Goal: Information Seeking & Learning: Learn about a topic

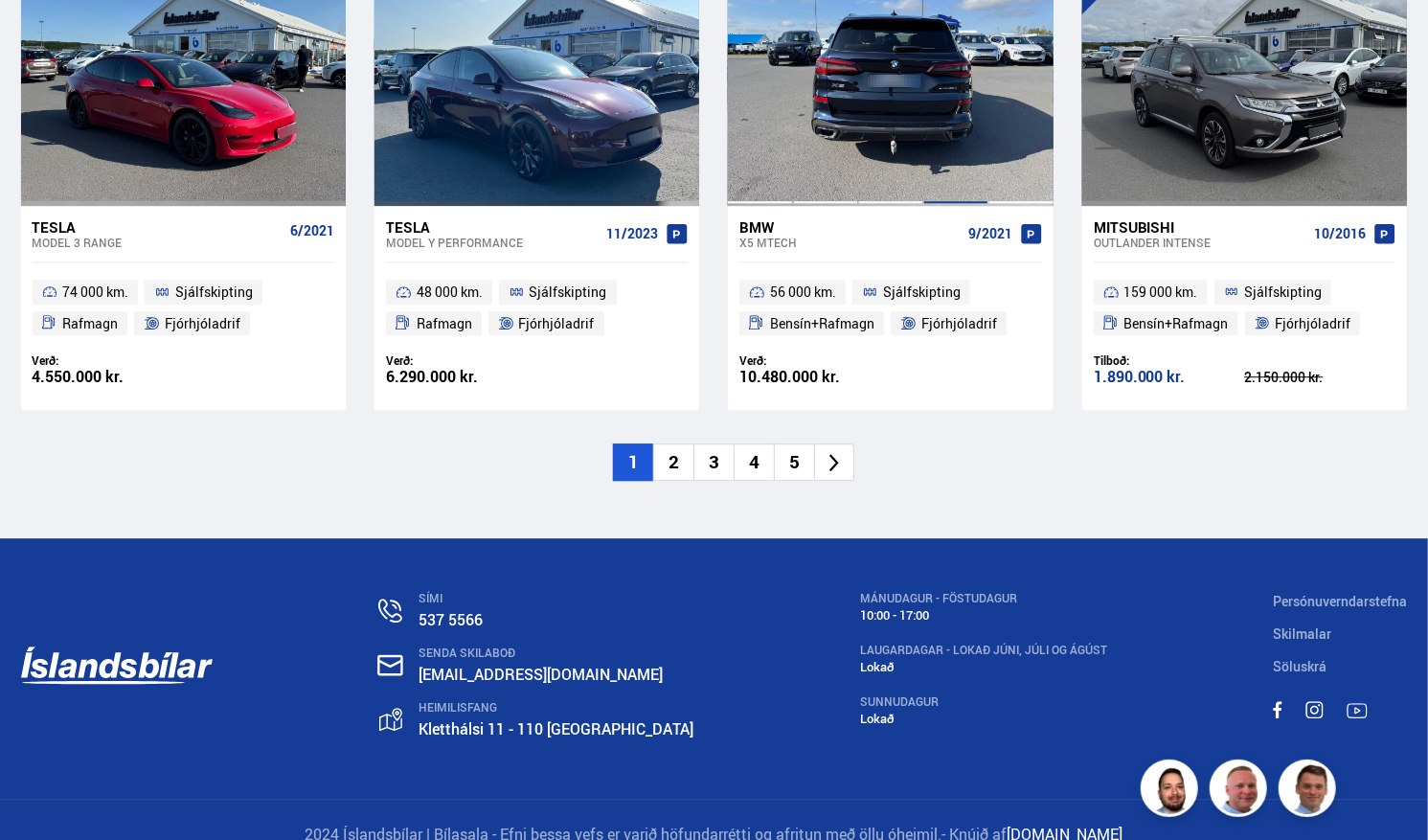
click at [937, 131] on div at bounding box center [956, 77] width 66 height 255
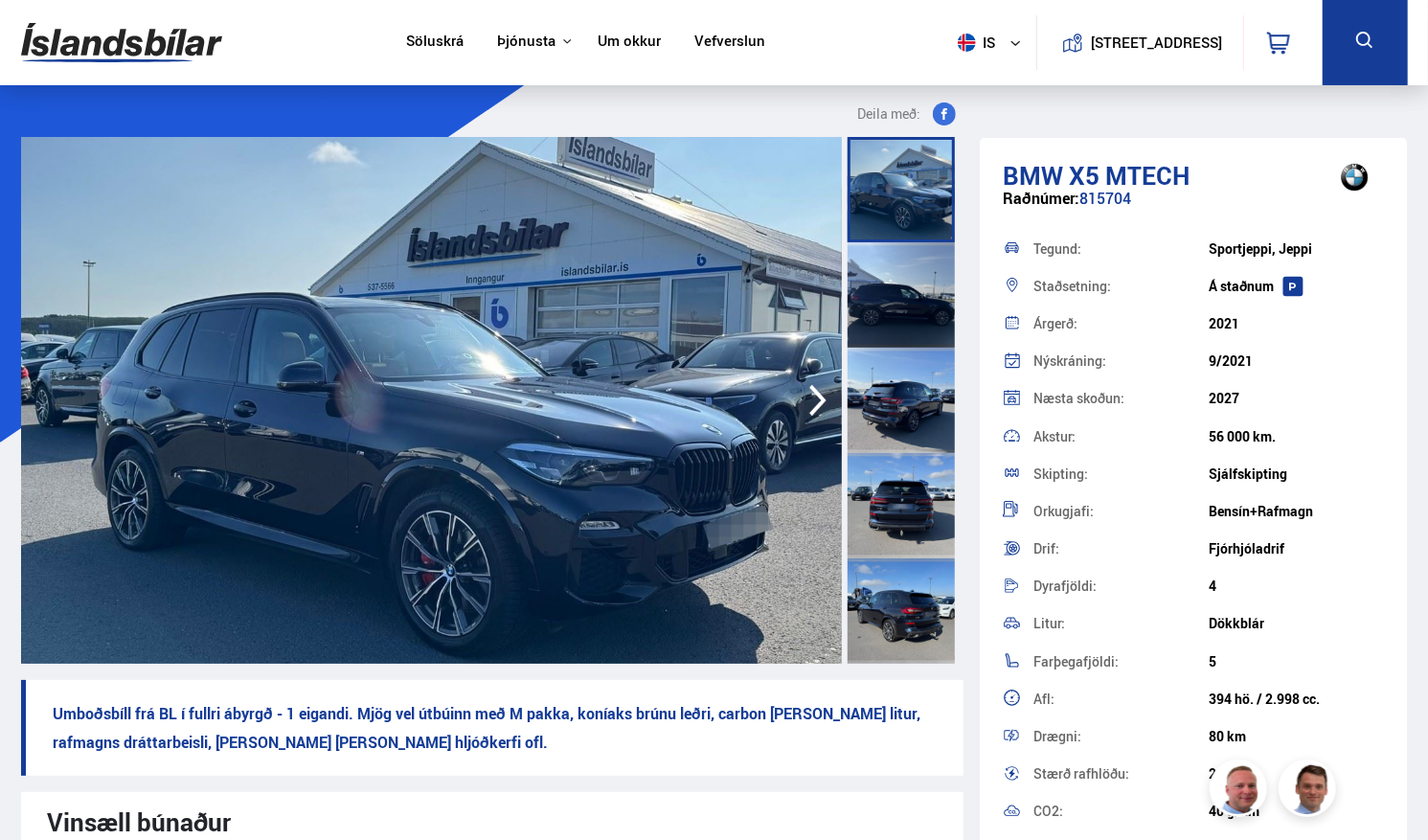
click at [613, 349] on img at bounding box center [431, 400] width 821 height 527
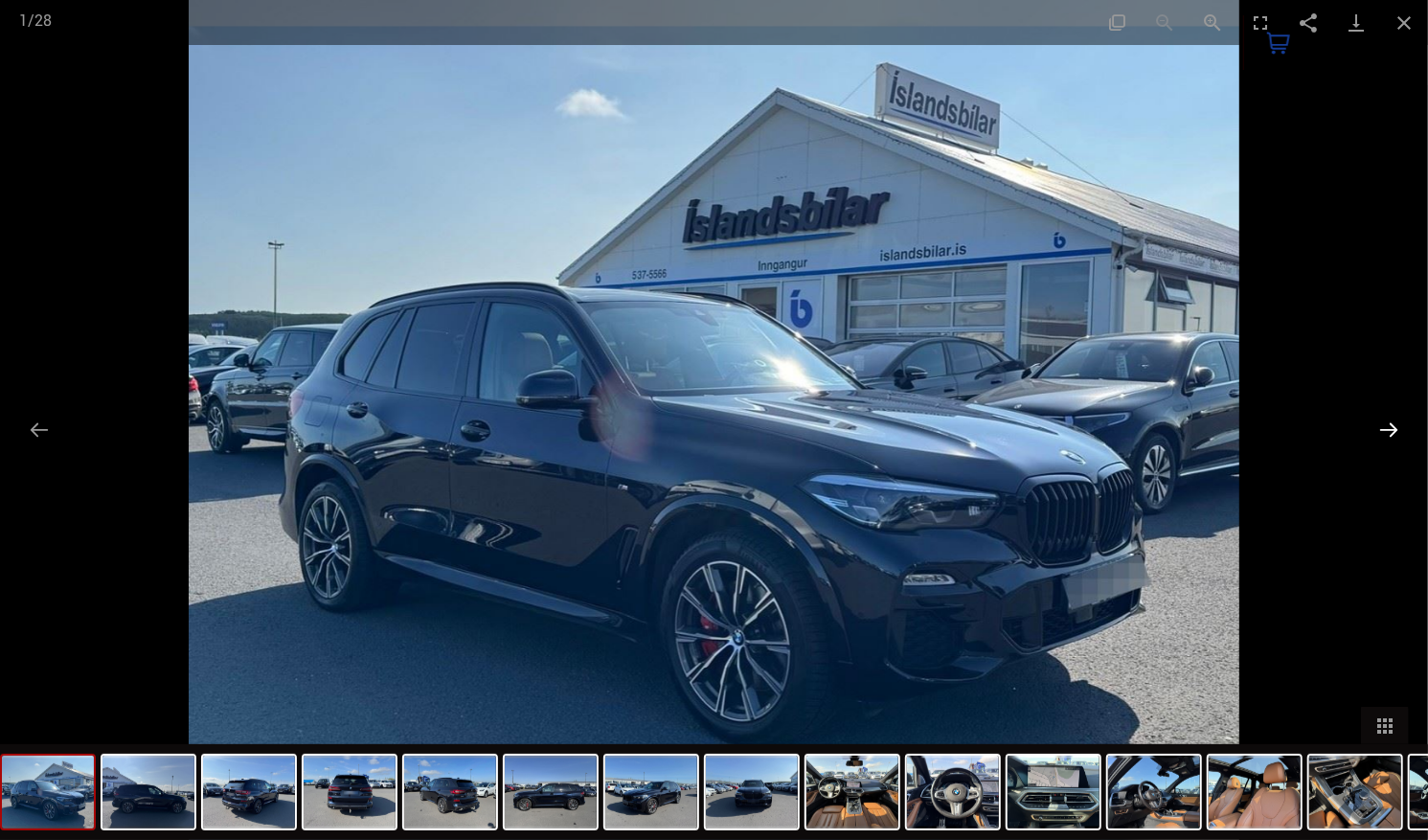
click at [1382, 427] on button "Next slide" at bounding box center [1389, 429] width 41 height 38
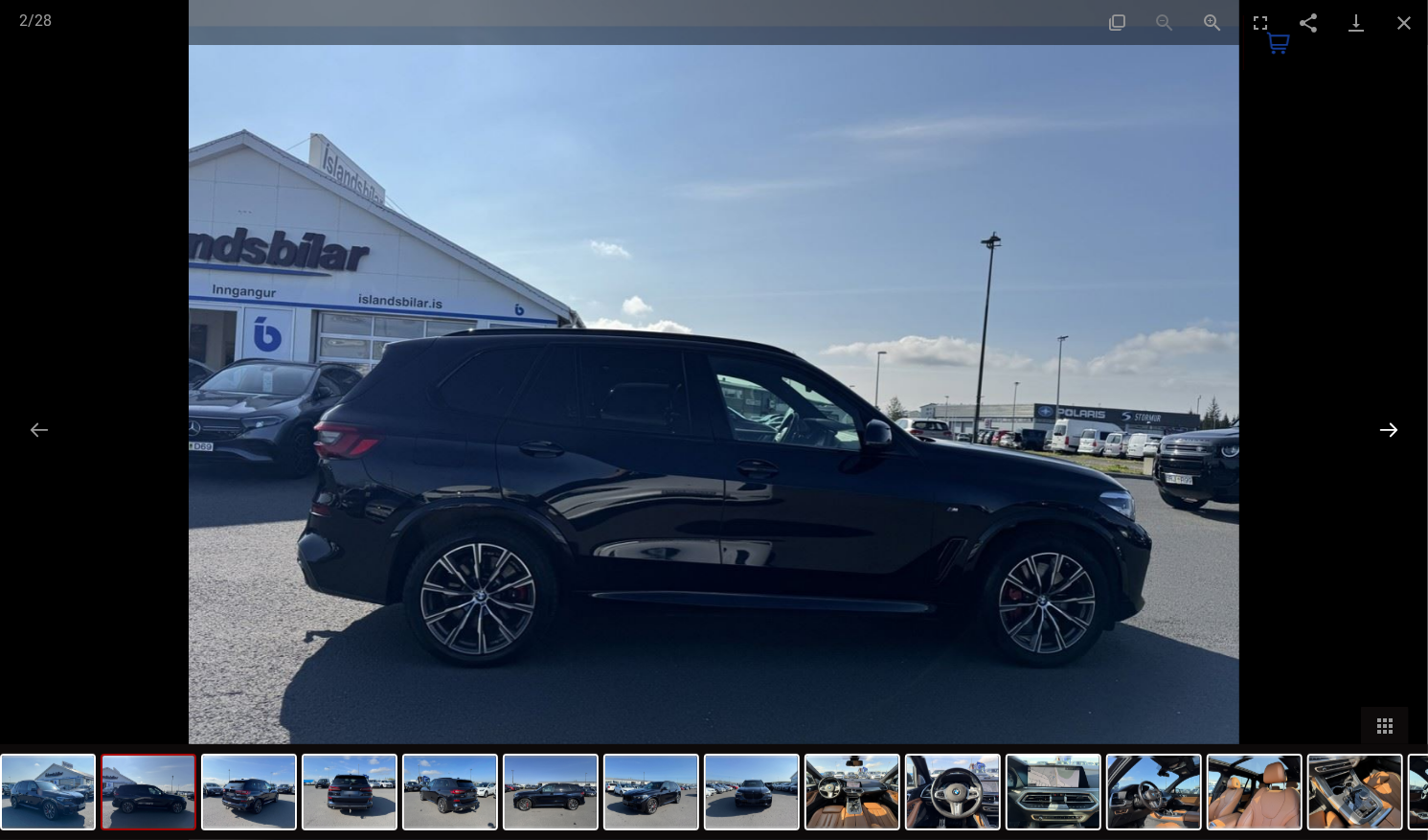
click at [1382, 427] on button "Next slide" at bounding box center [1389, 429] width 41 height 38
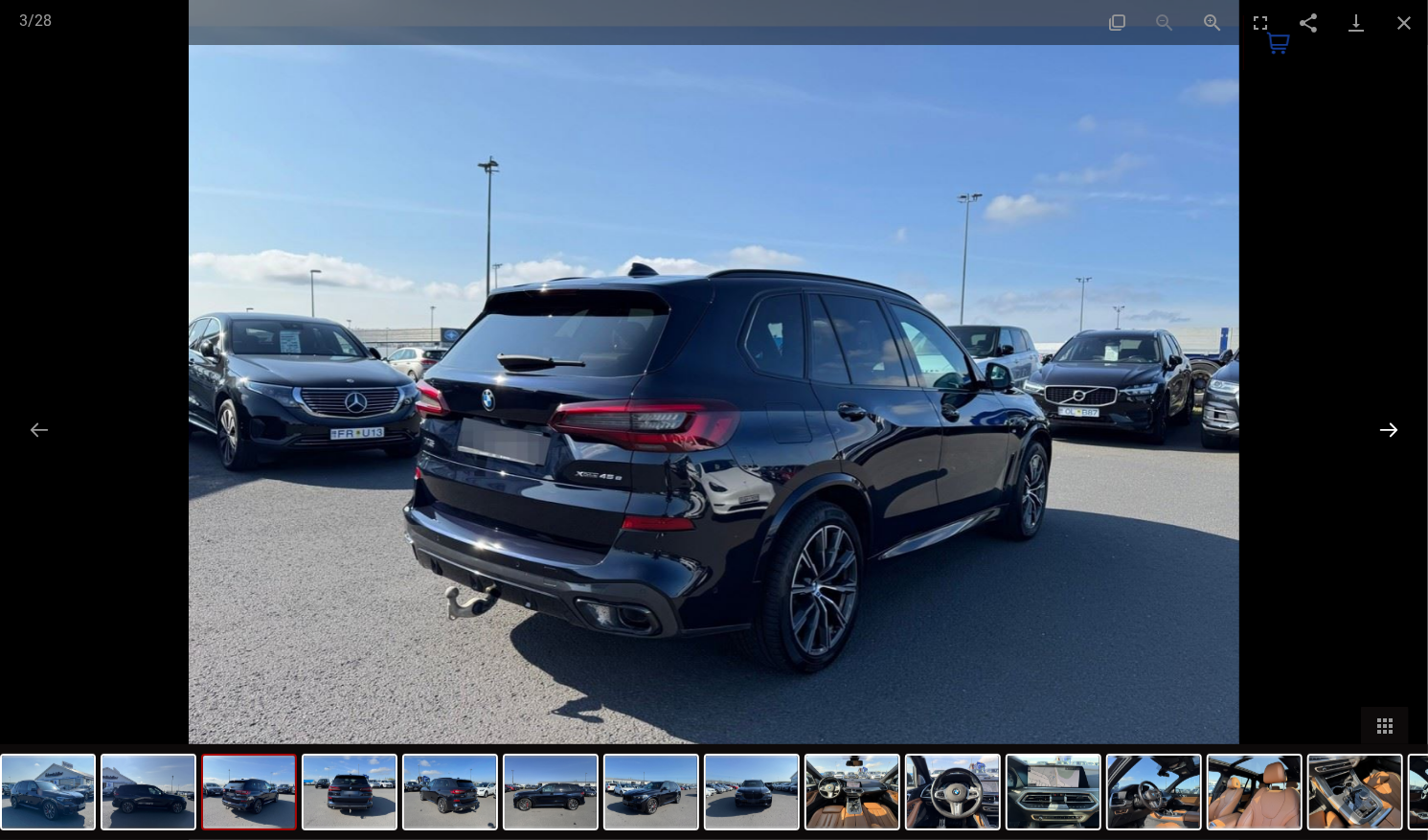
click at [1382, 427] on button "Next slide" at bounding box center [1389, 429] width 41 height 38
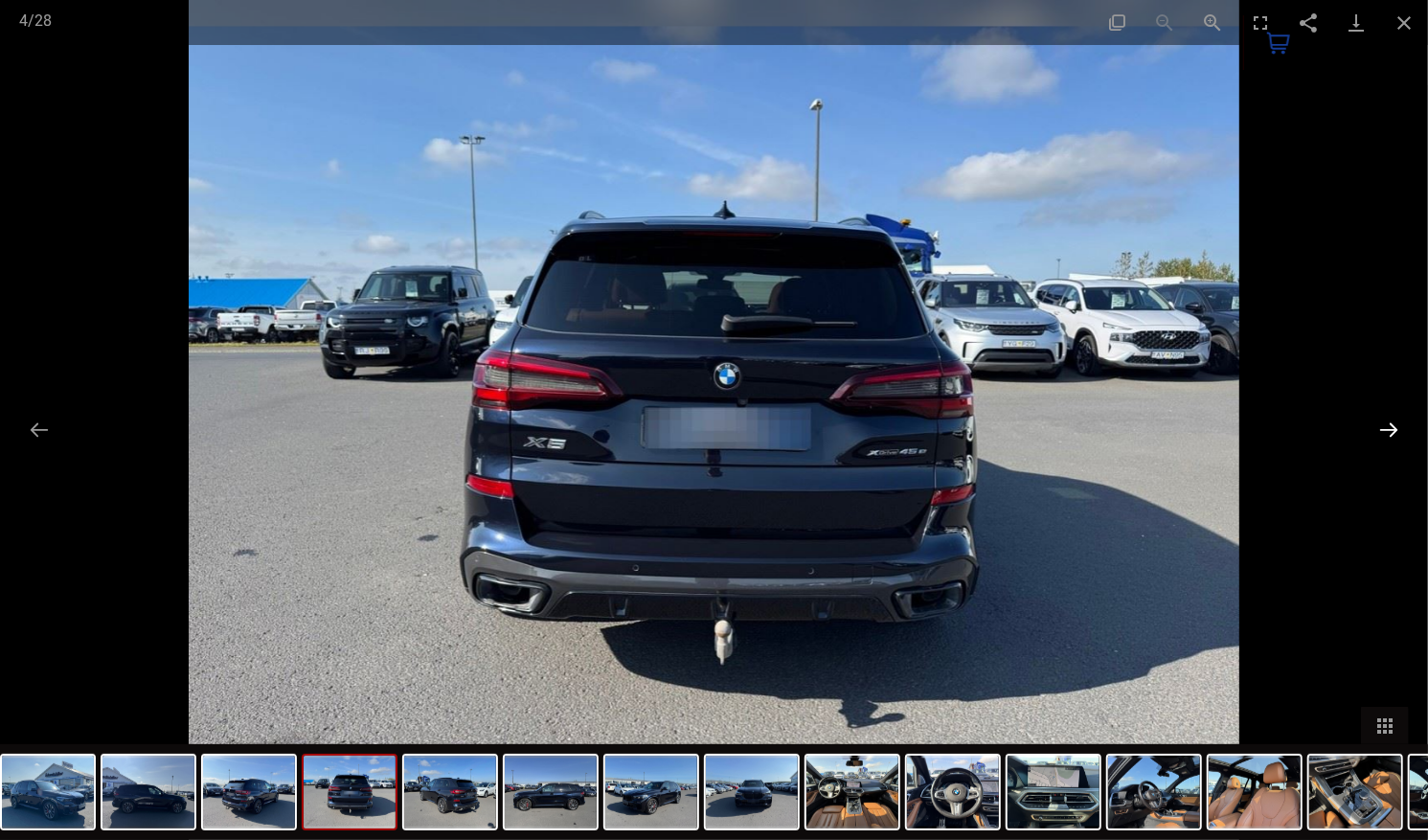
click at [1382, 427] on button "Next slide" at bounding box center [1389, 429] width 41 height 38
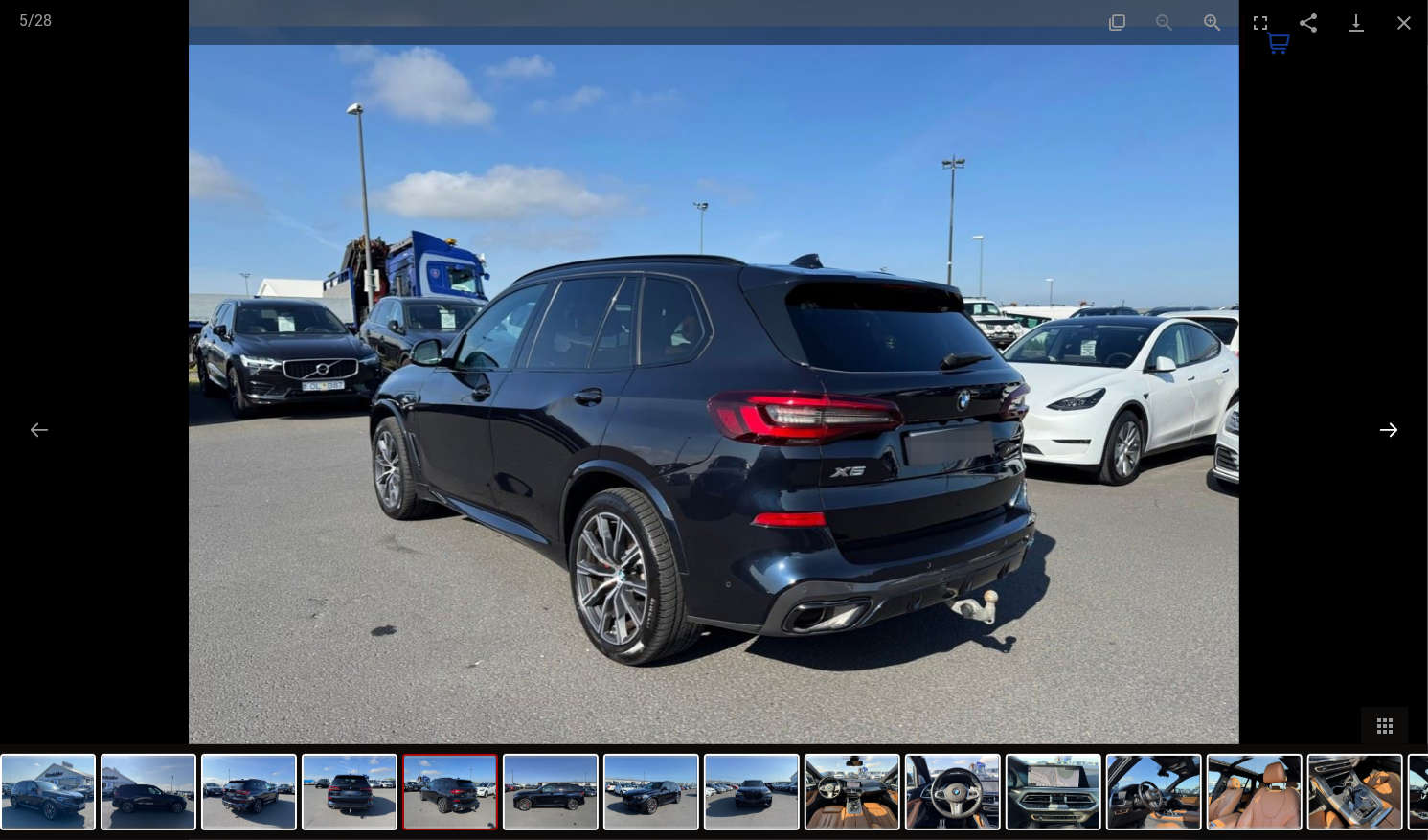
click at [1382, 427] on button "Next slide" at bounding box center [1389, 429] width 41 height 38
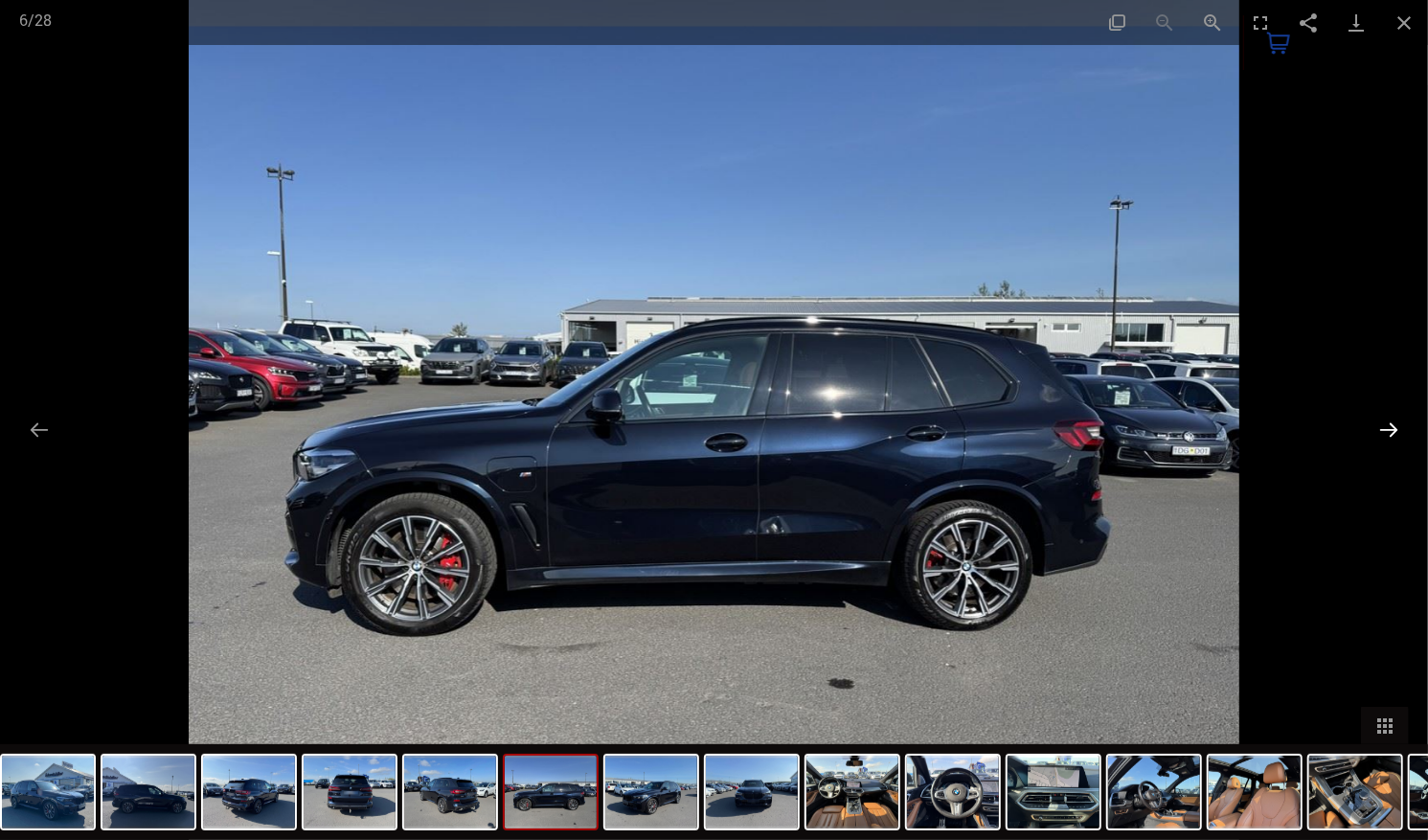
click at [1382, 427] on button "Next slide" at bounding box center [1389, 429] width 41 height 38
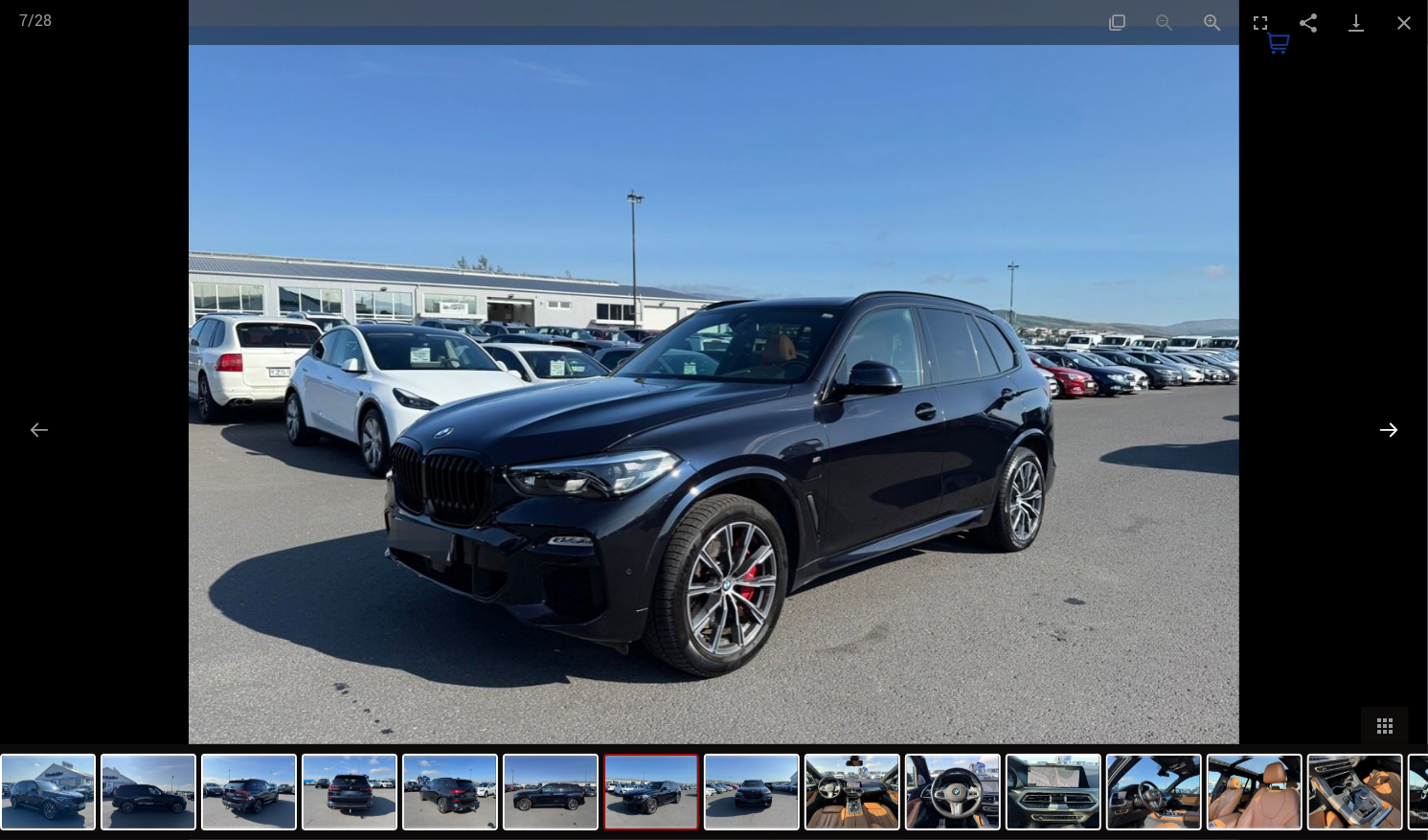
click at [1382, 427] on button "Next slide" at bounding box center [1389, 429] width 41 height 38
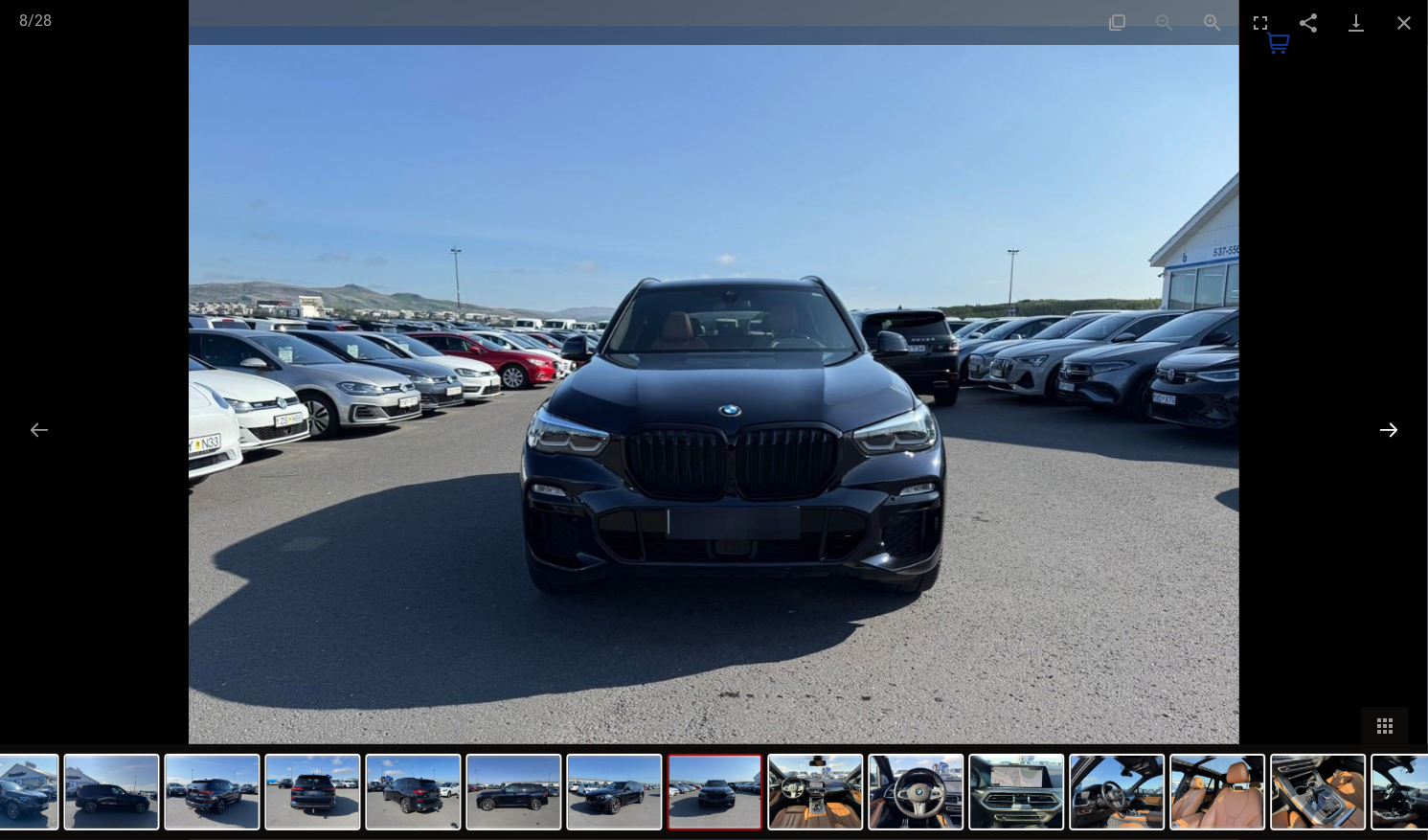
click at [1382, 427] on button "Next slide" at bounding box center [1389, 429] width 41 height 38
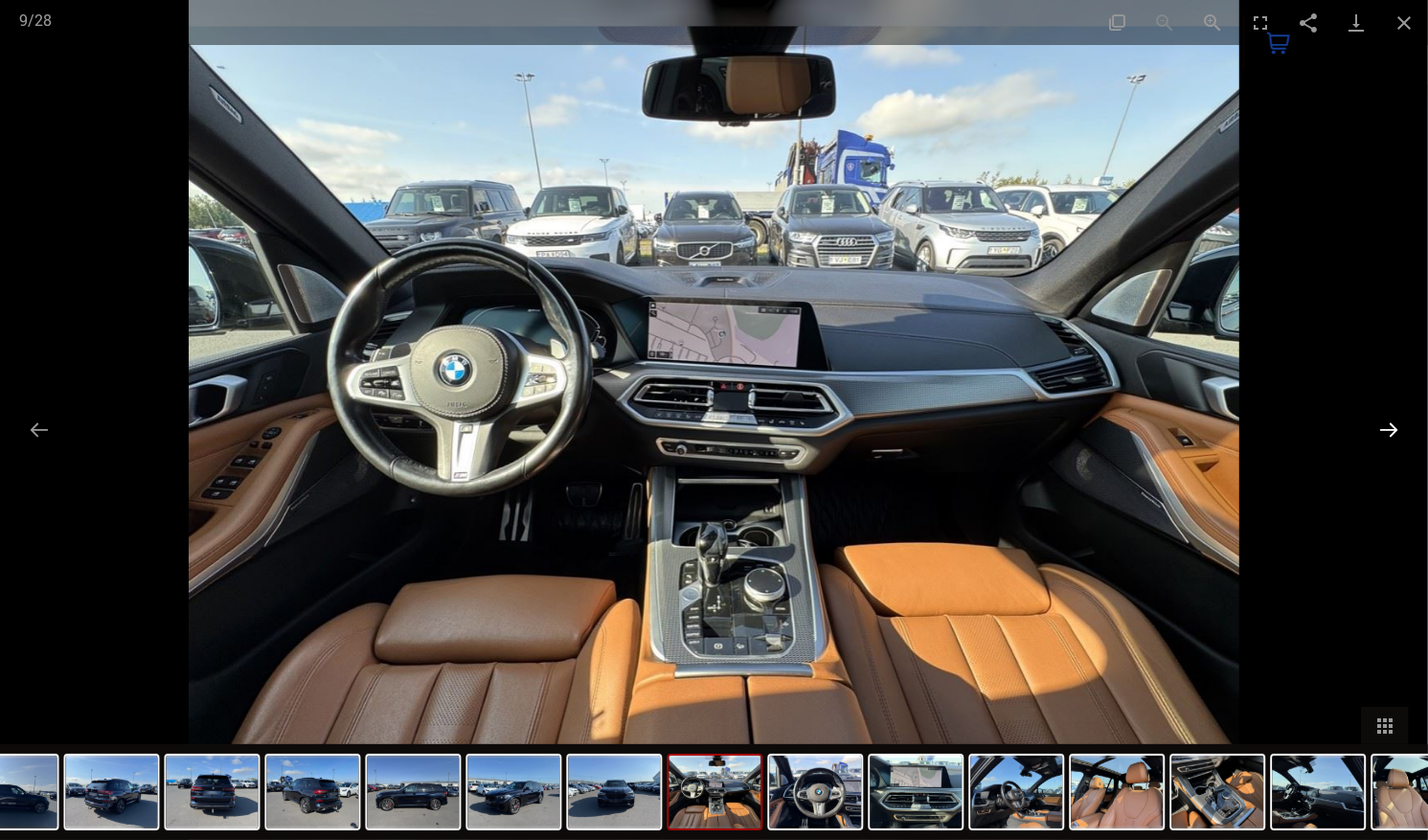
click at [1382, 427] on button "Next slide" at bounding box center [1389, 429] width 41 height 38
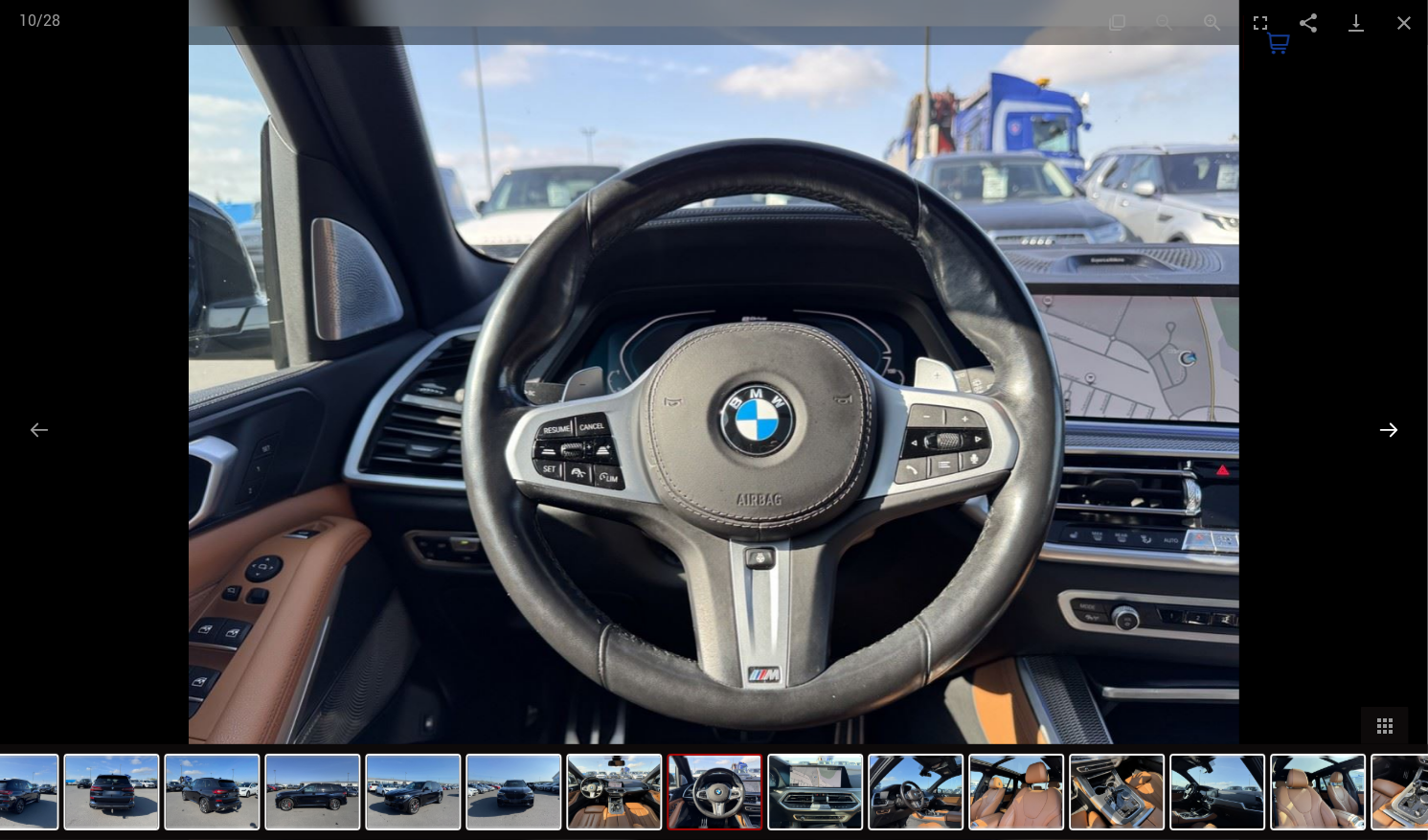
click at [1382, 427] on button "Next slide" at bounding box center [1389, 429] width 41 height 38
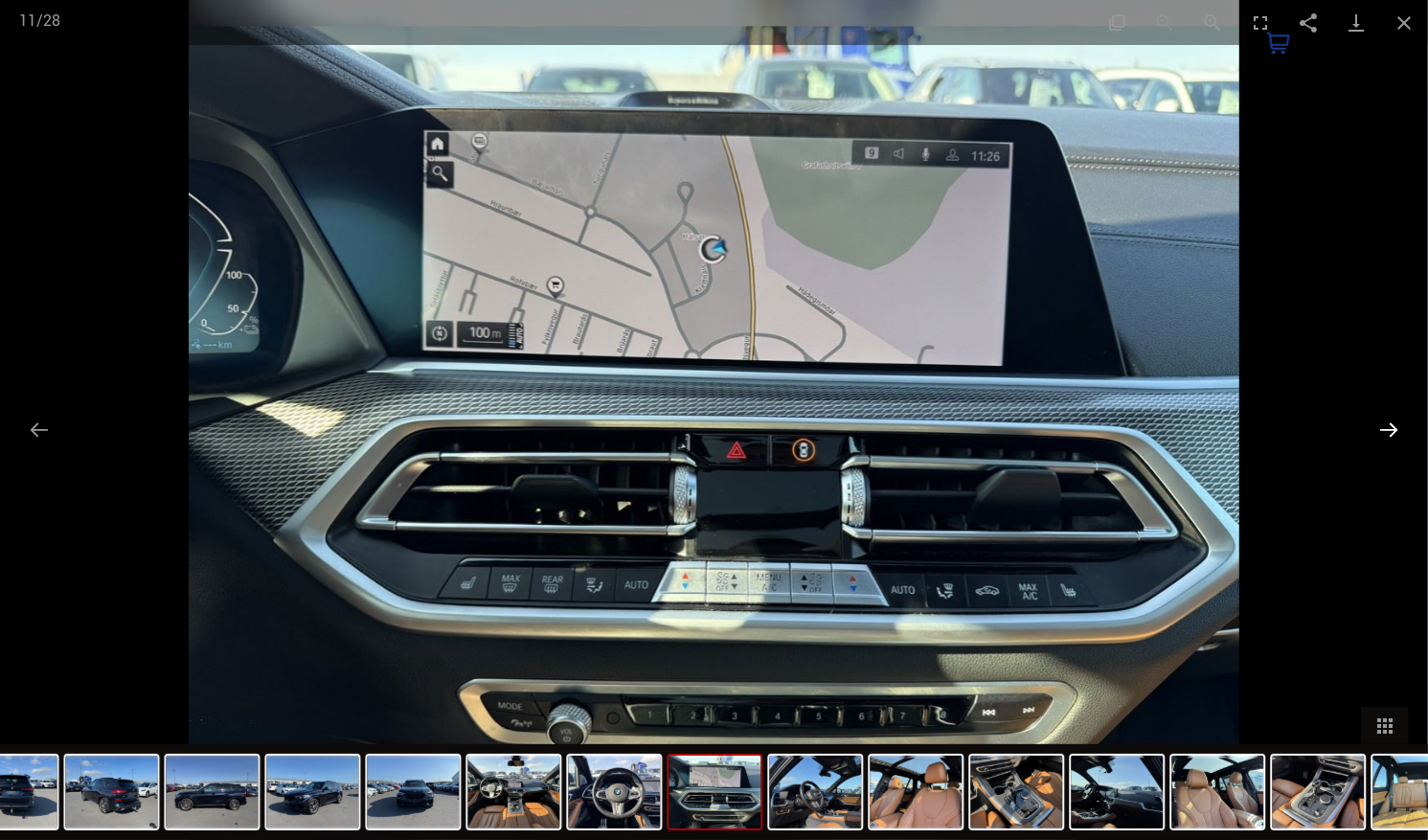
click at [1382, 427] on button "Next slide" at bounding box center [1389, 429] width 41 height 38
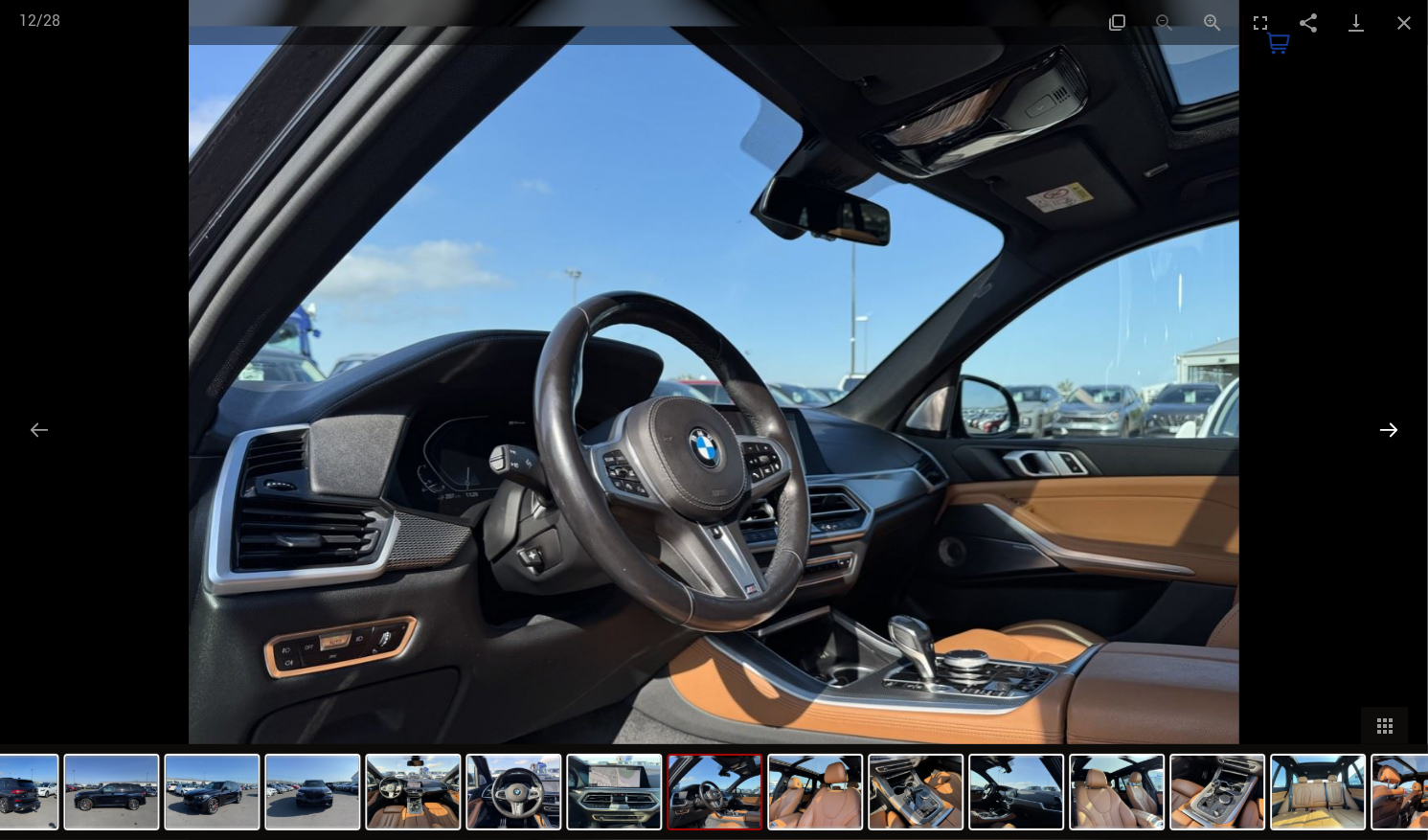
click at [1382, 427] on button "Next slide" at bounding box center [1389, 429] width 41 height 38
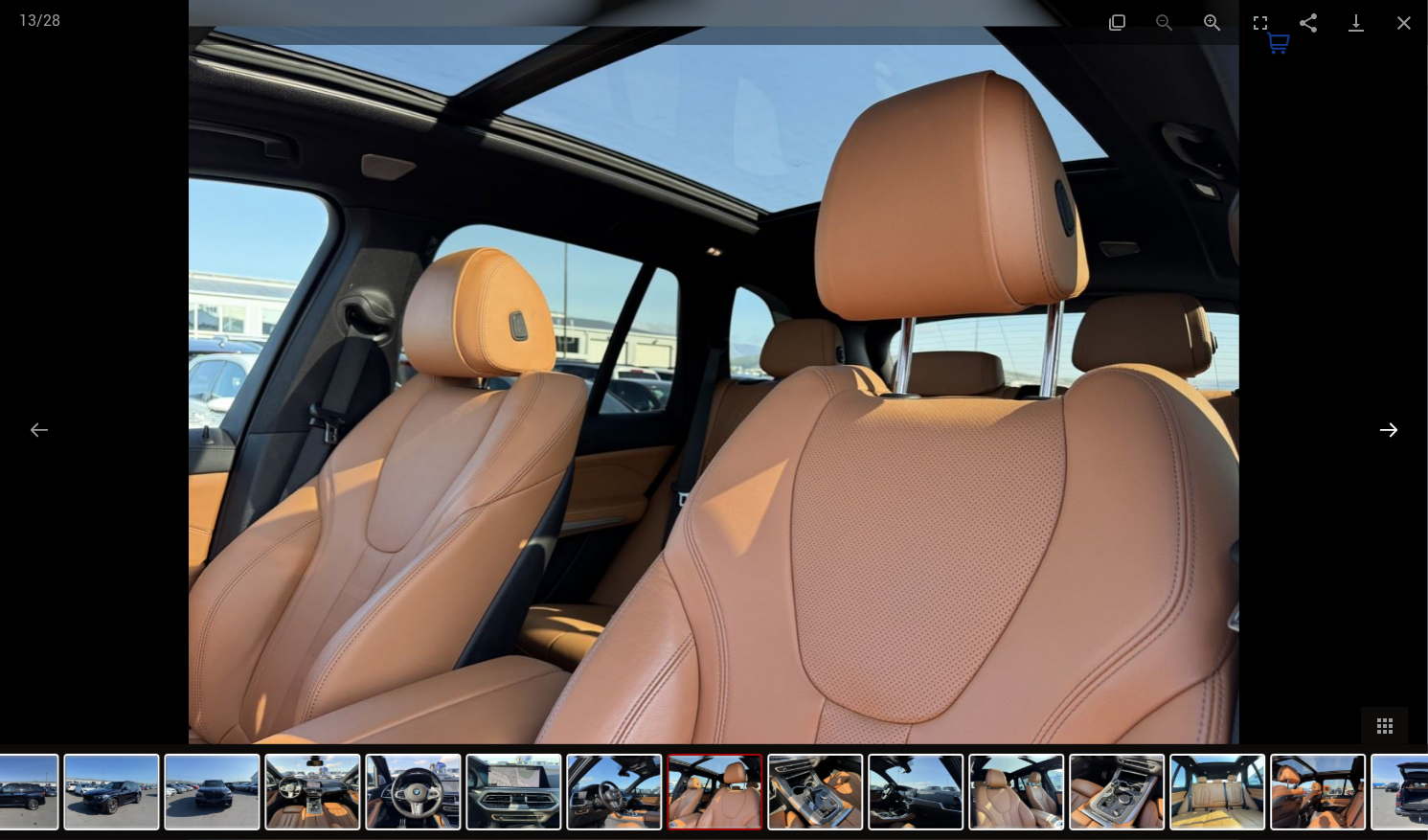
drag, startPoint x: 1382, startPoint y: 427, endPoint x: 1390, endPoint y: 419, distance: 11.3
click at [1390, 419] on button "Next slide" at bounding box center [1389, 429] width 41 height 38
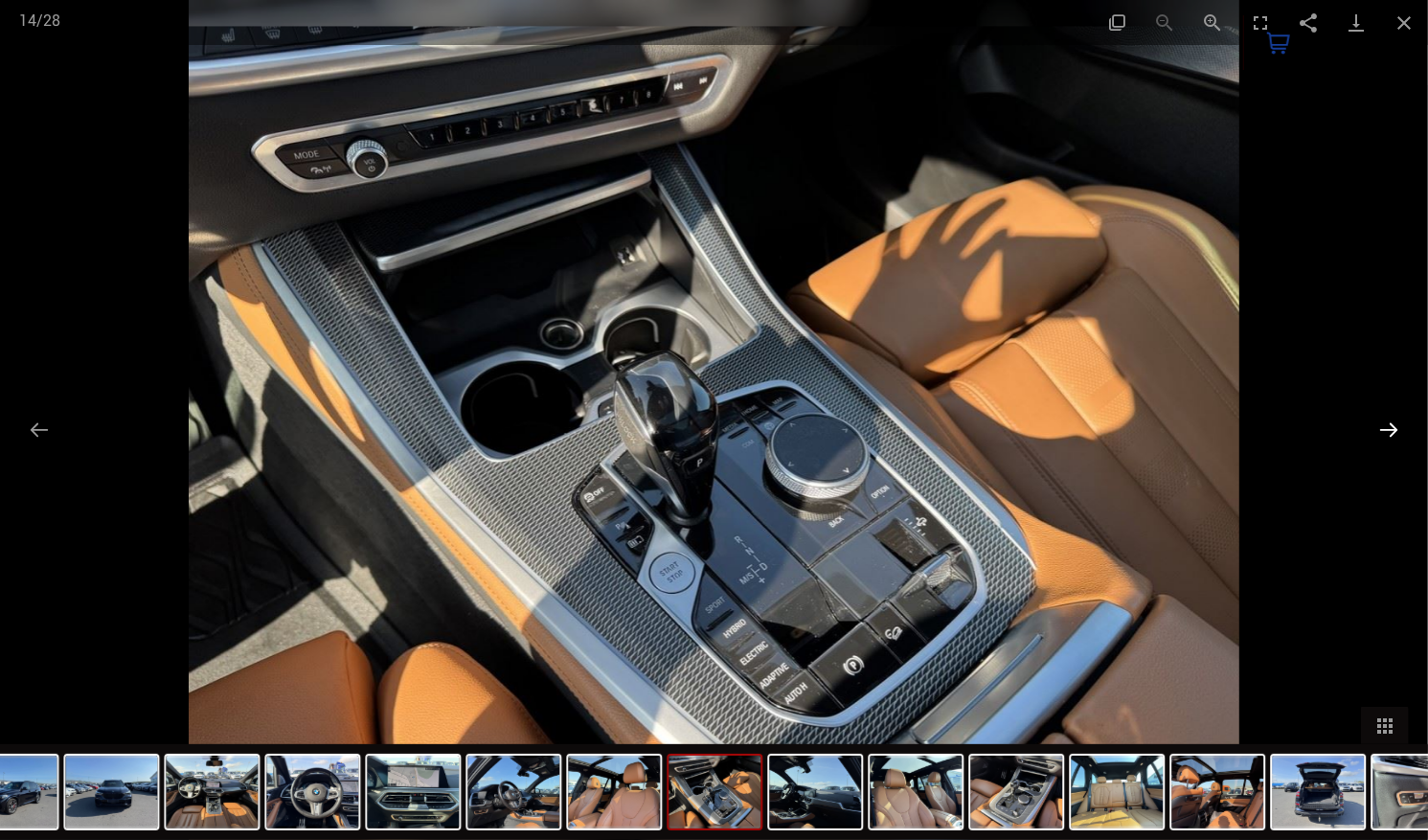
click at [1390, 419] on button "Next slide" at bounding box center [1389, 429] width 41 height 38
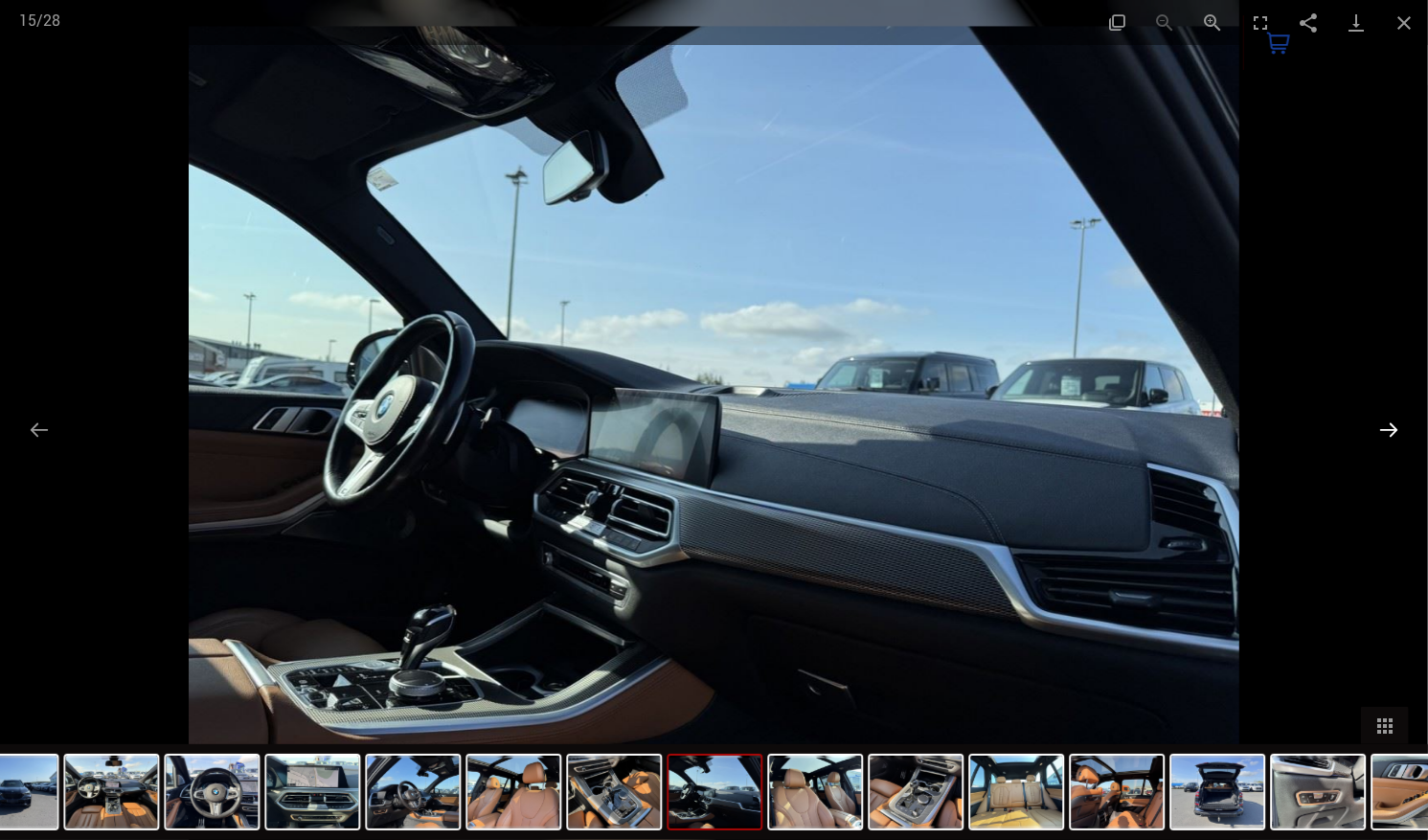
click at [1390, 419] on button "Next slide" at bounding box center [1389, 429] width 41 height 38
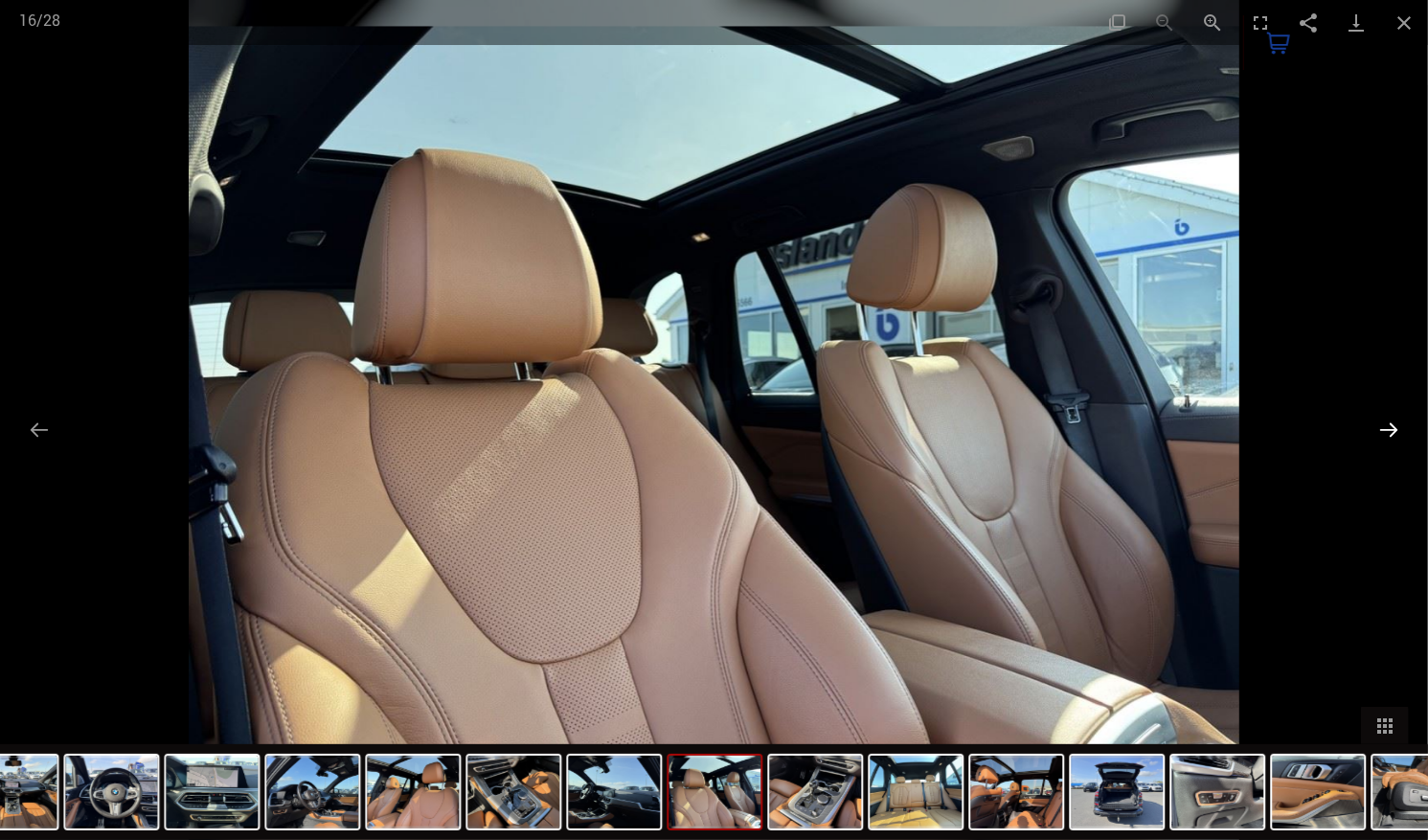
click at [1390, 419] on button "Next slide" at bounding box center [1389, 429] width 41 height 38
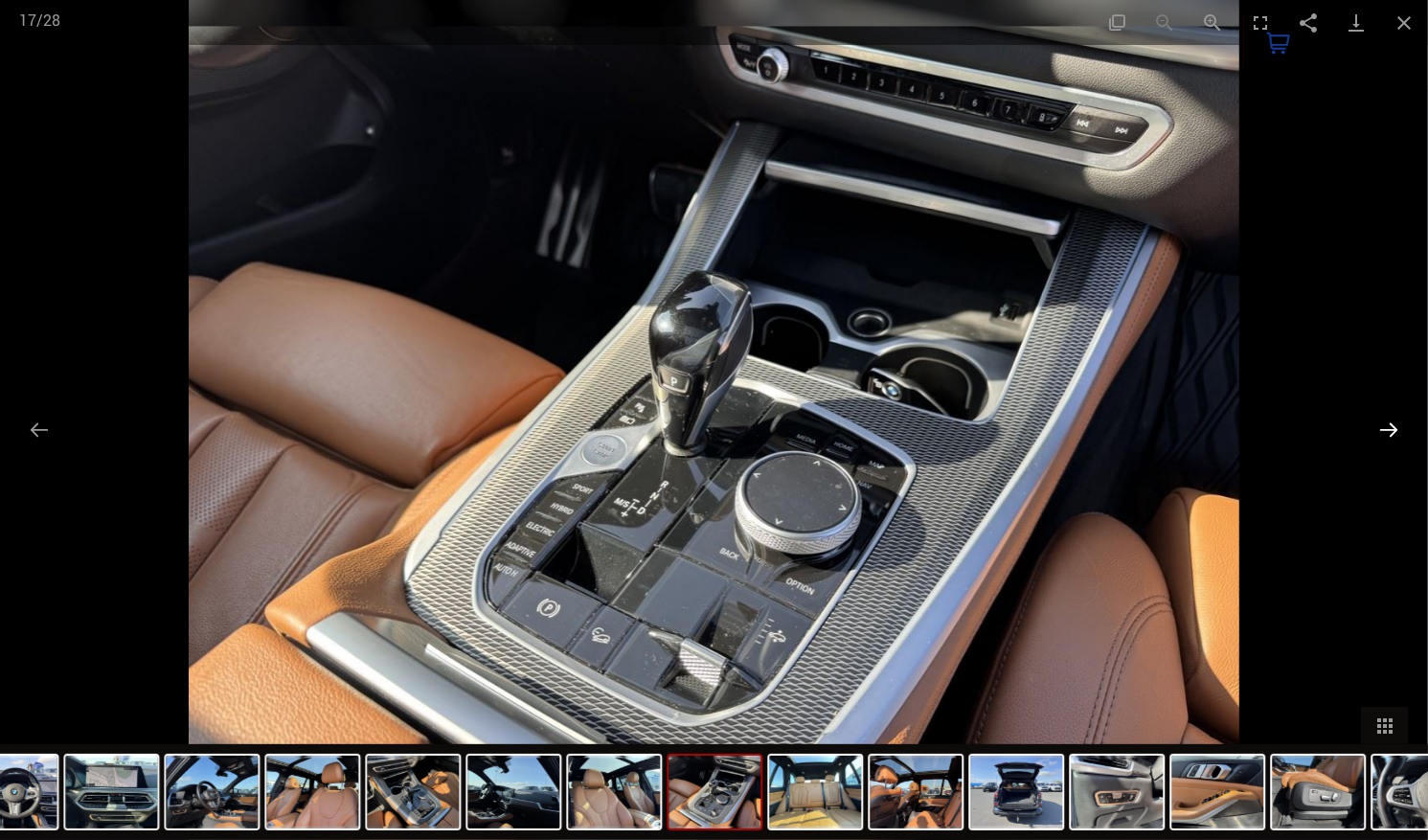
click at [1390, 419] on button "Next slide" at bounding box center [1389, 429] width 41 height 38
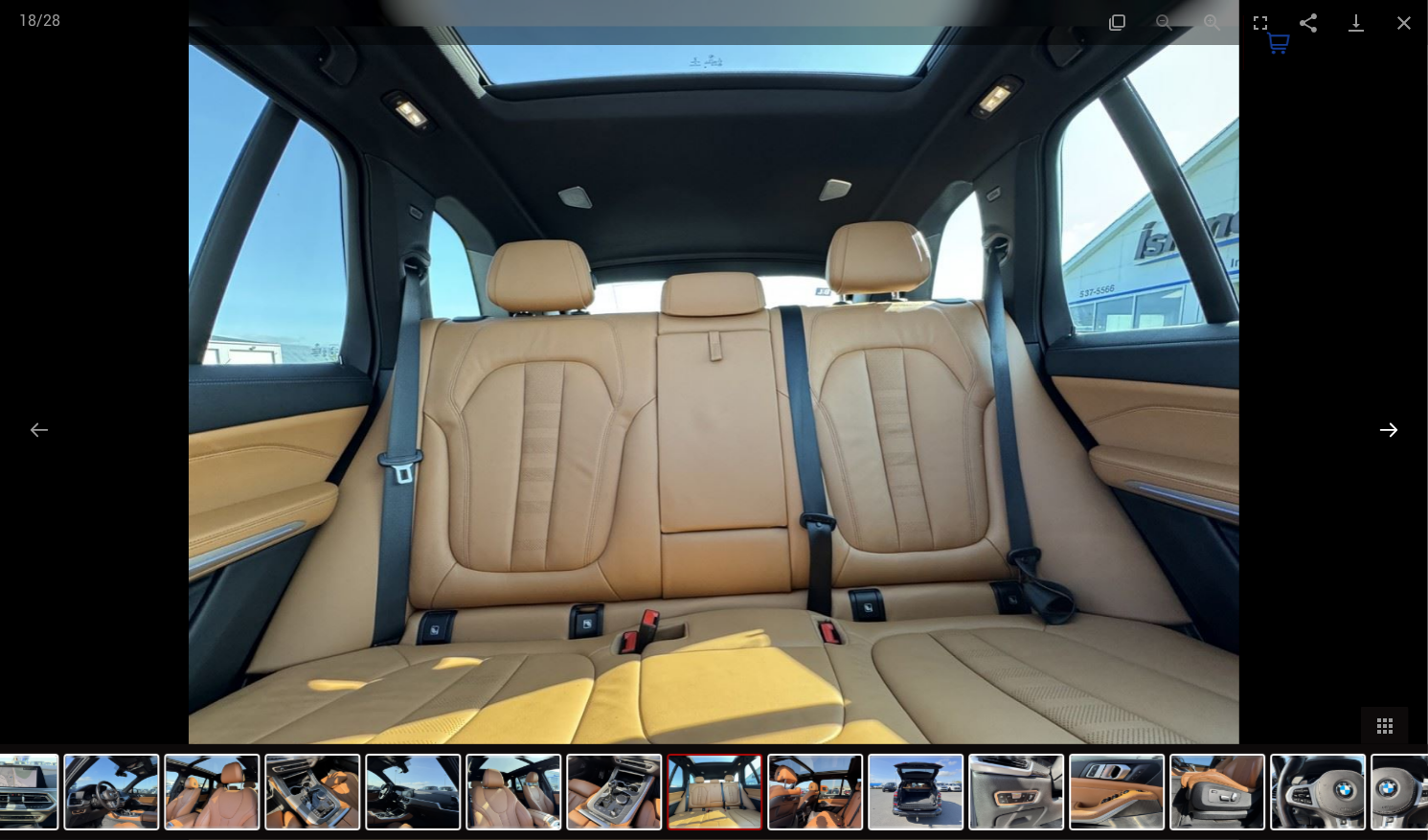
click at [1390, 419] on button "Next slide" at bounding box center [1389, 429] width 41 height 38
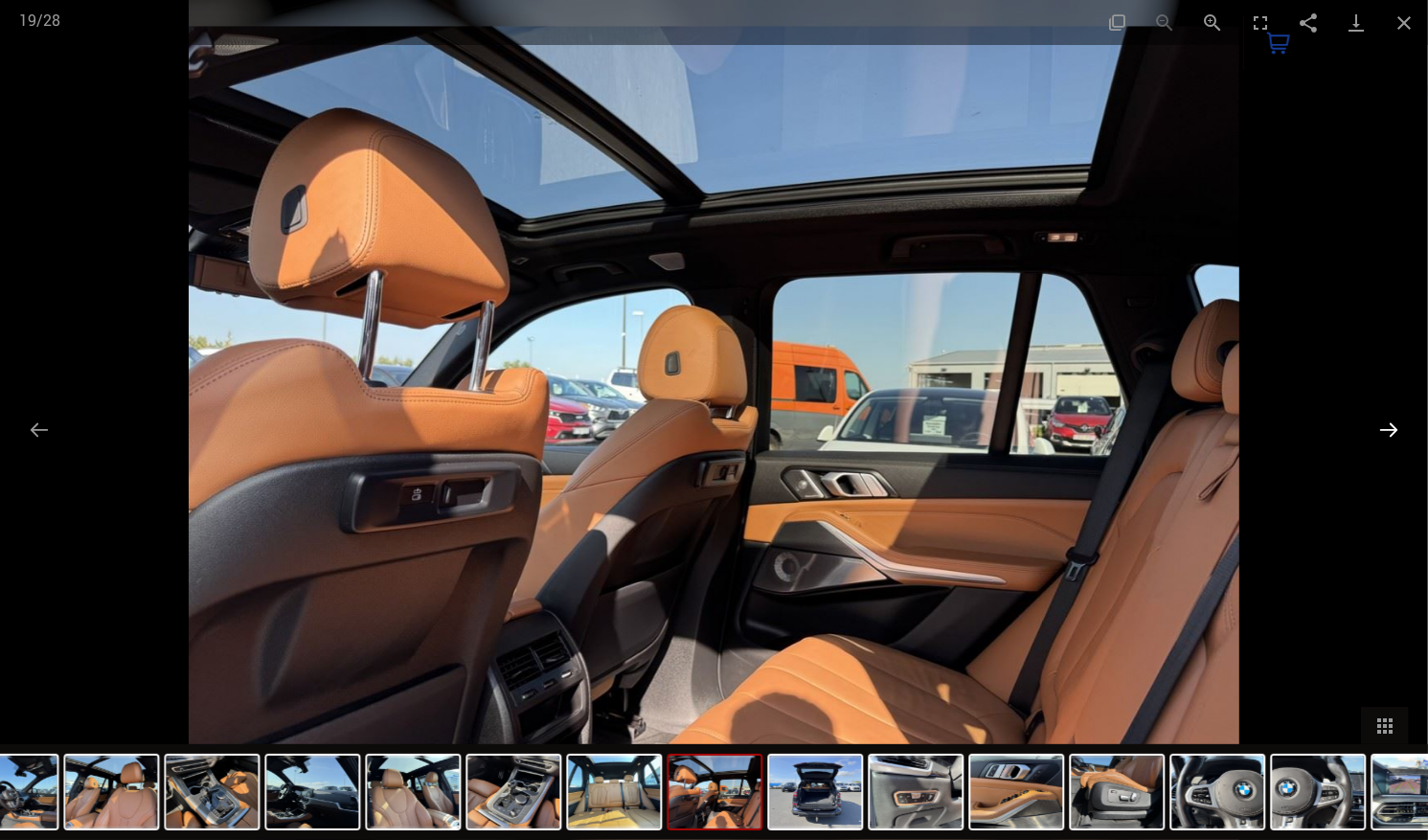
click at [1392, 421] on button "Next slide" at bounding box center [1389, 429] width 41 height 38
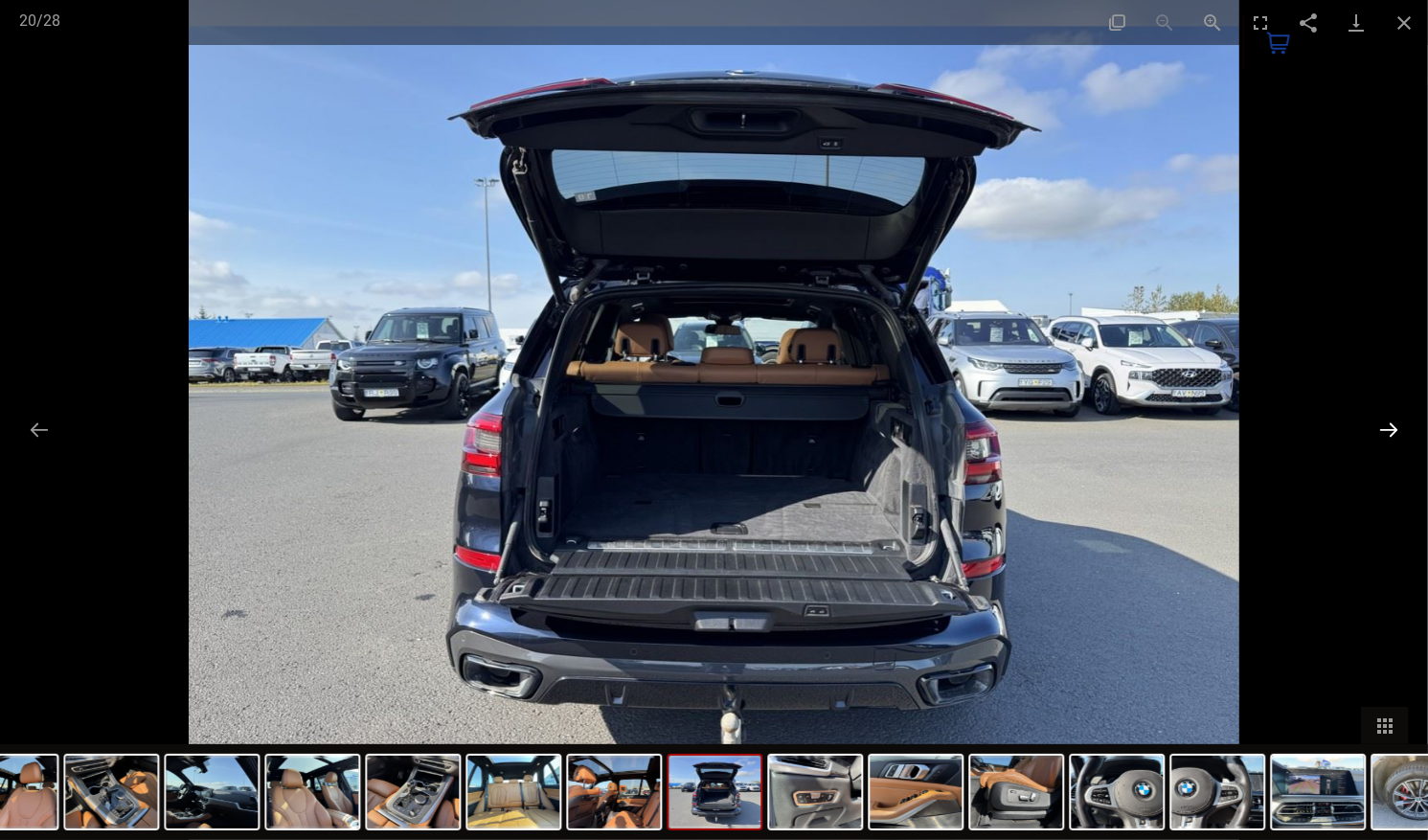
click at [1390, 421] on button "Next slide" at bounding box center [1389, 429] width 41 height 38
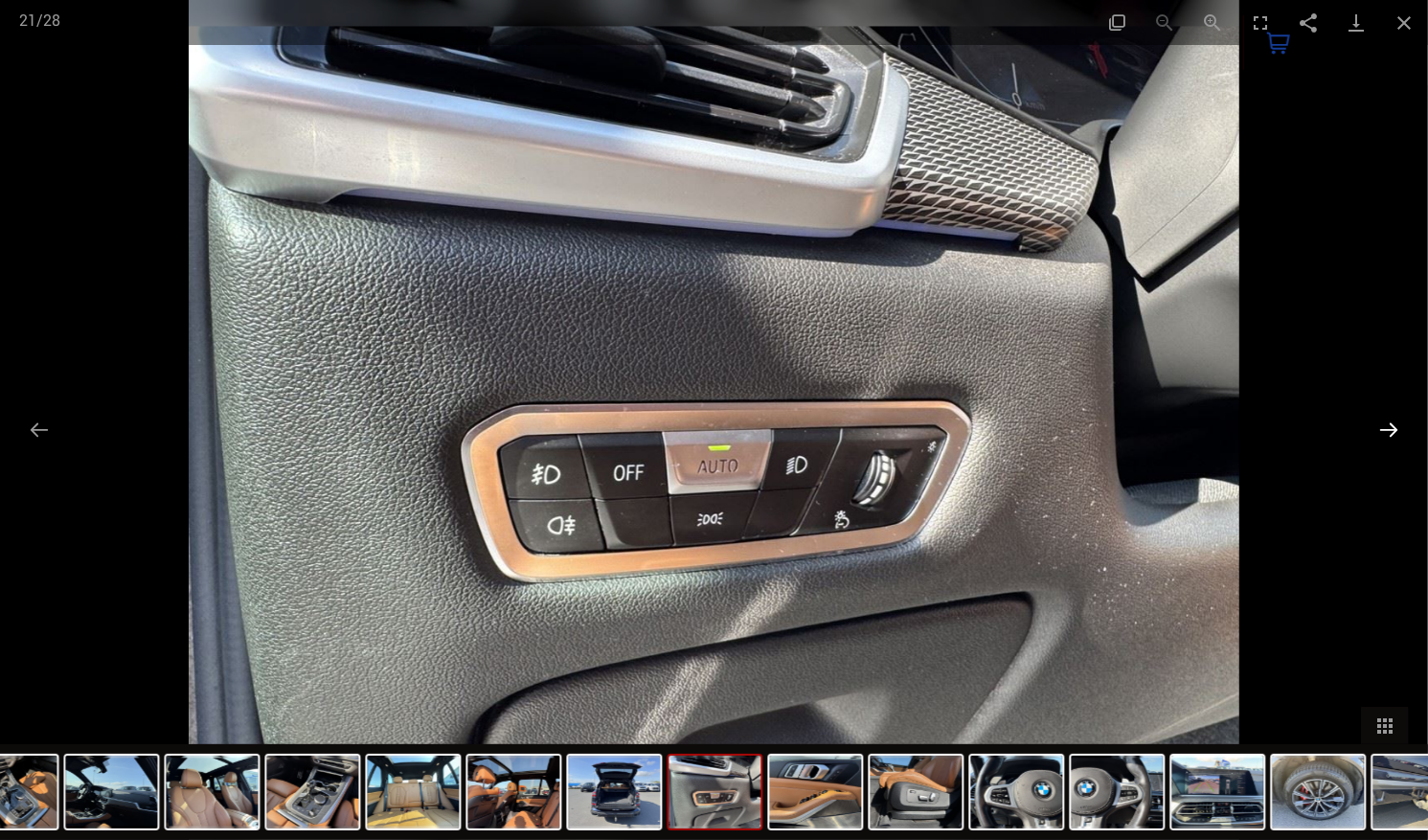
click at [1390, 421] on button "Next slide" at bounding box center [1389, 429] width 41 height 38
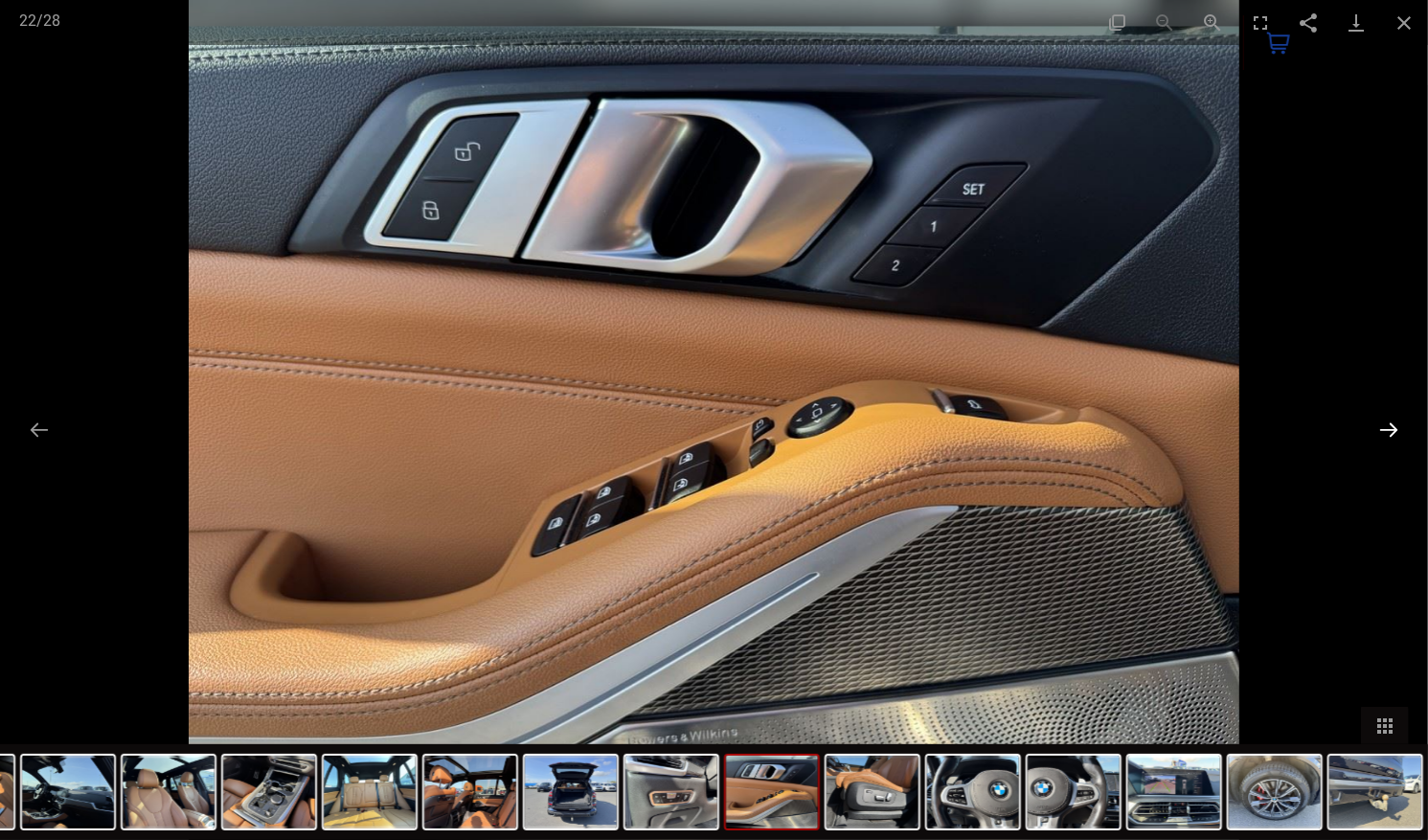
click at [1390, 421] on button "Next slide" at bounding box center [1389, 429] width 41 height 38
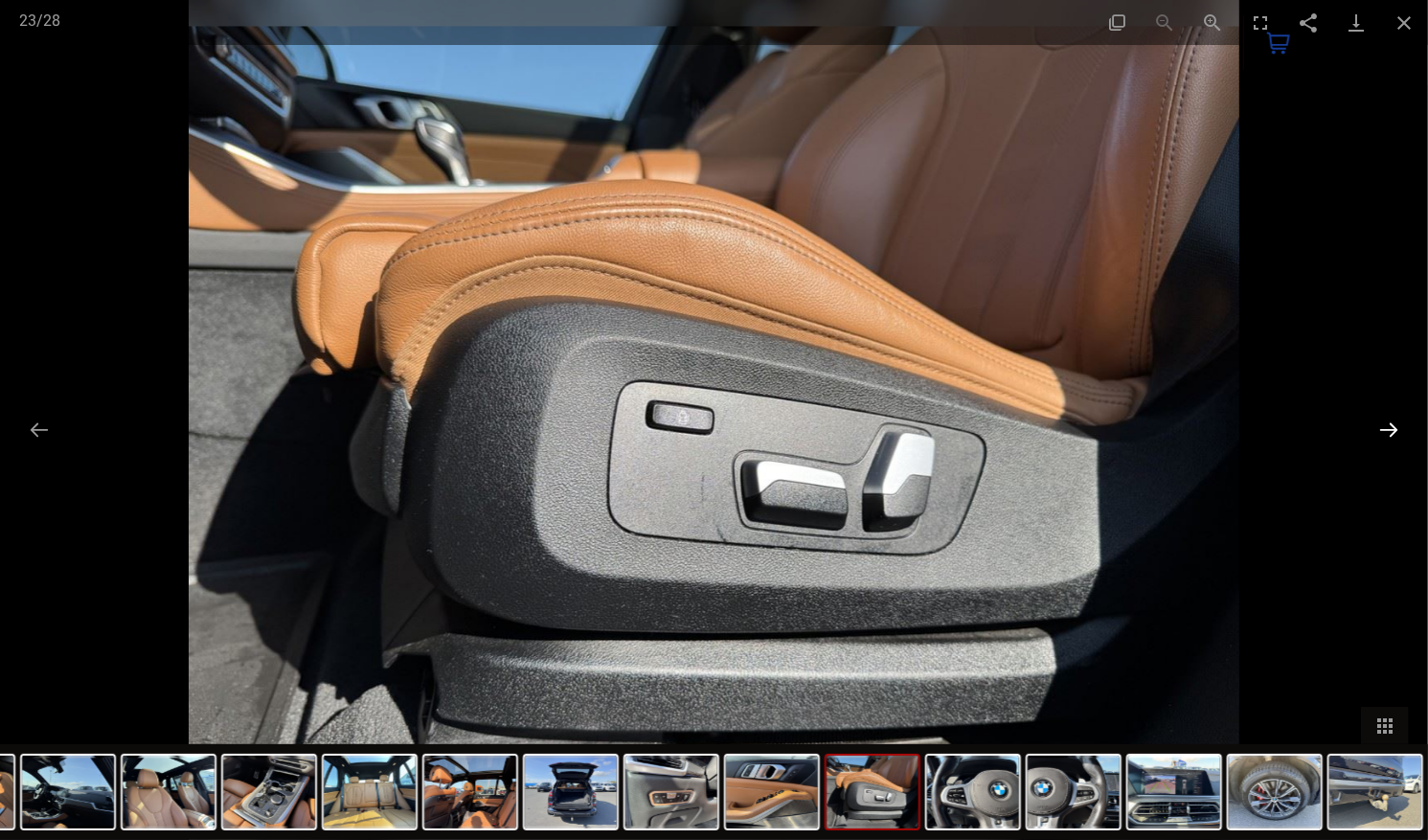
click at [1390, 421] on button "Next slide" at bounding box center [1389, 429] width 41 height 38
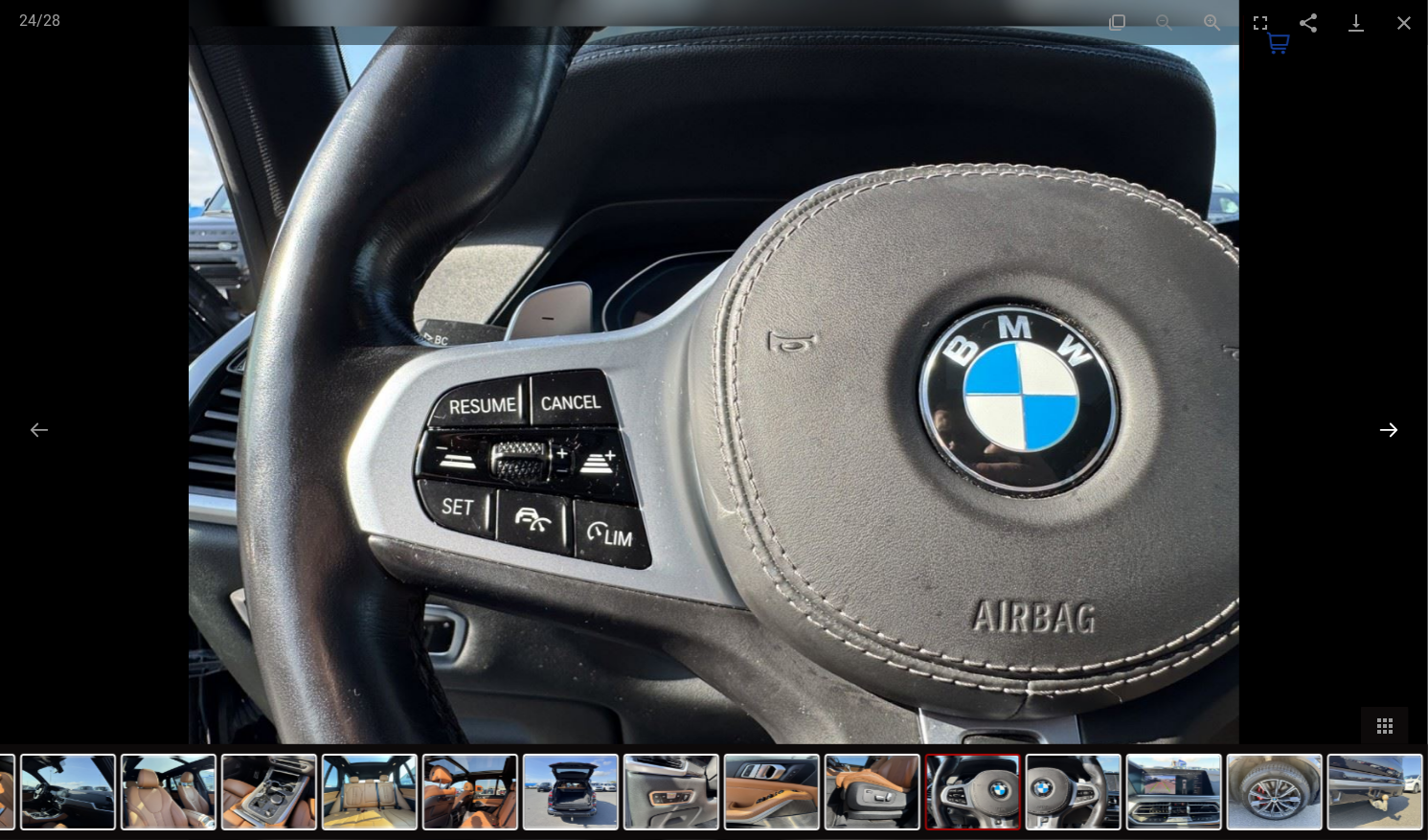
click at [1390, 421] on button "Next slide" at bounding box center [1389, 429] width 41 height 38
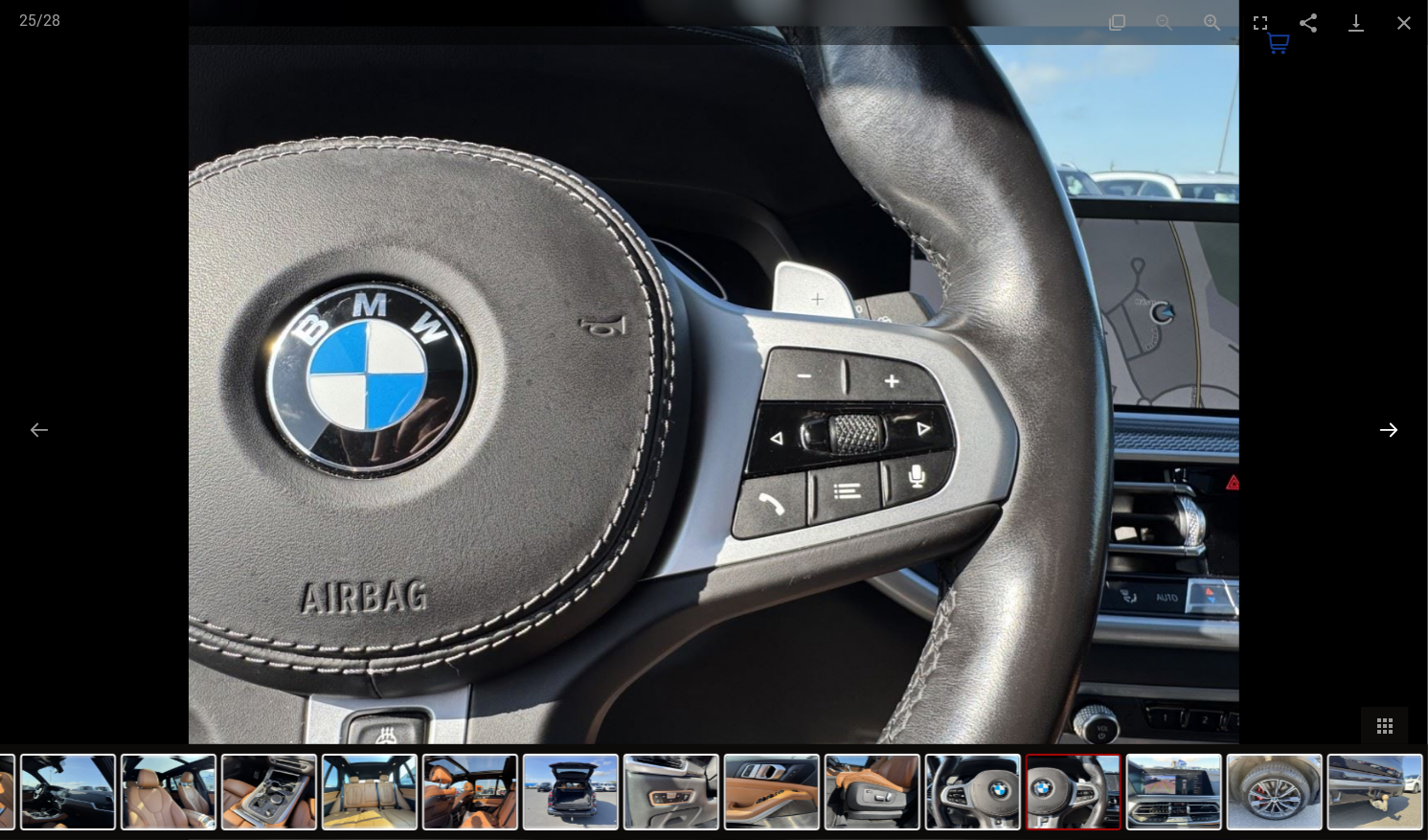
click at [1390, 421] on button "Next slide" at bounding box center [1389, 429] width 41 height 38
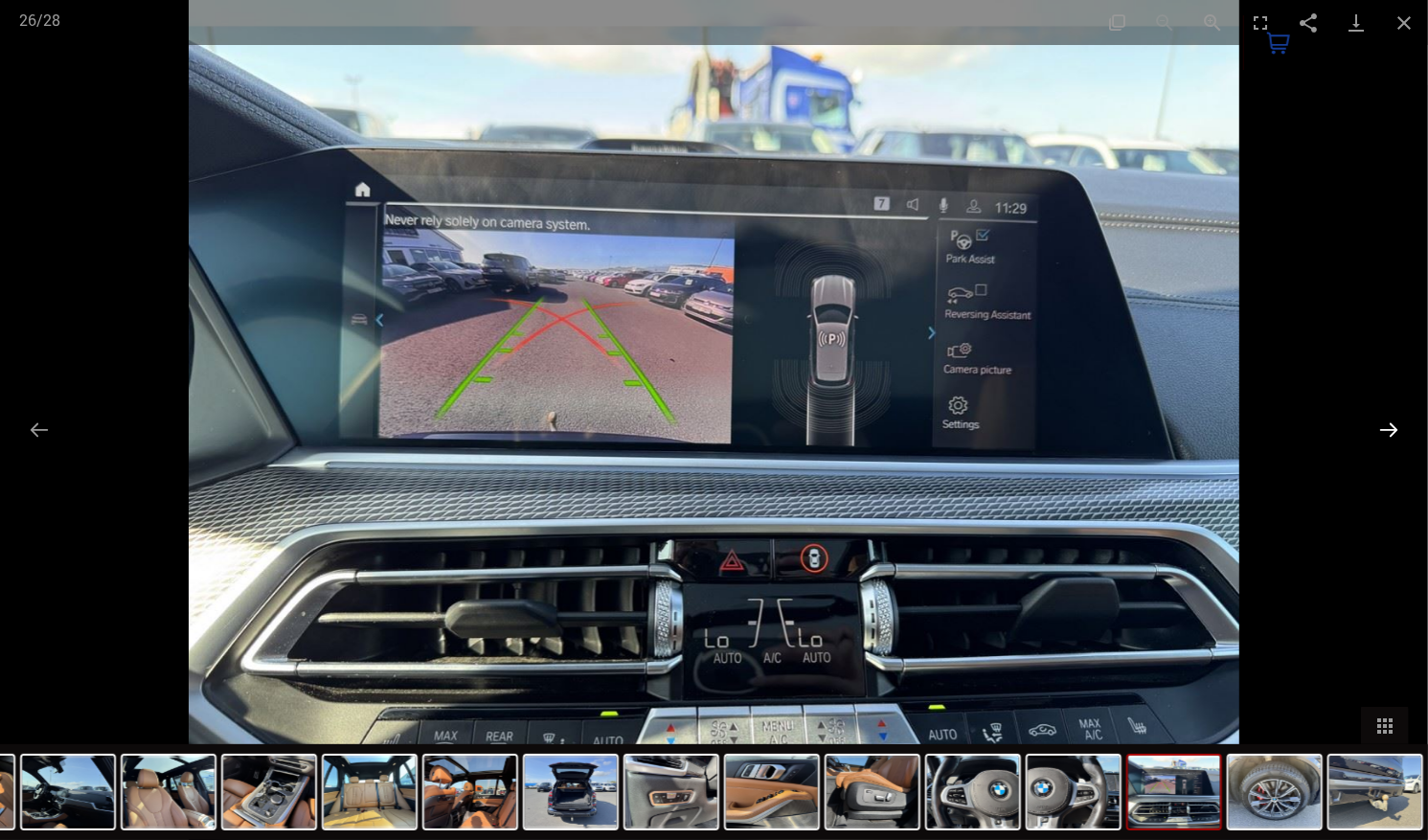
click at [1390, 421] on button "Next slide" at bounding box center [1389, 429] width 41 height 38
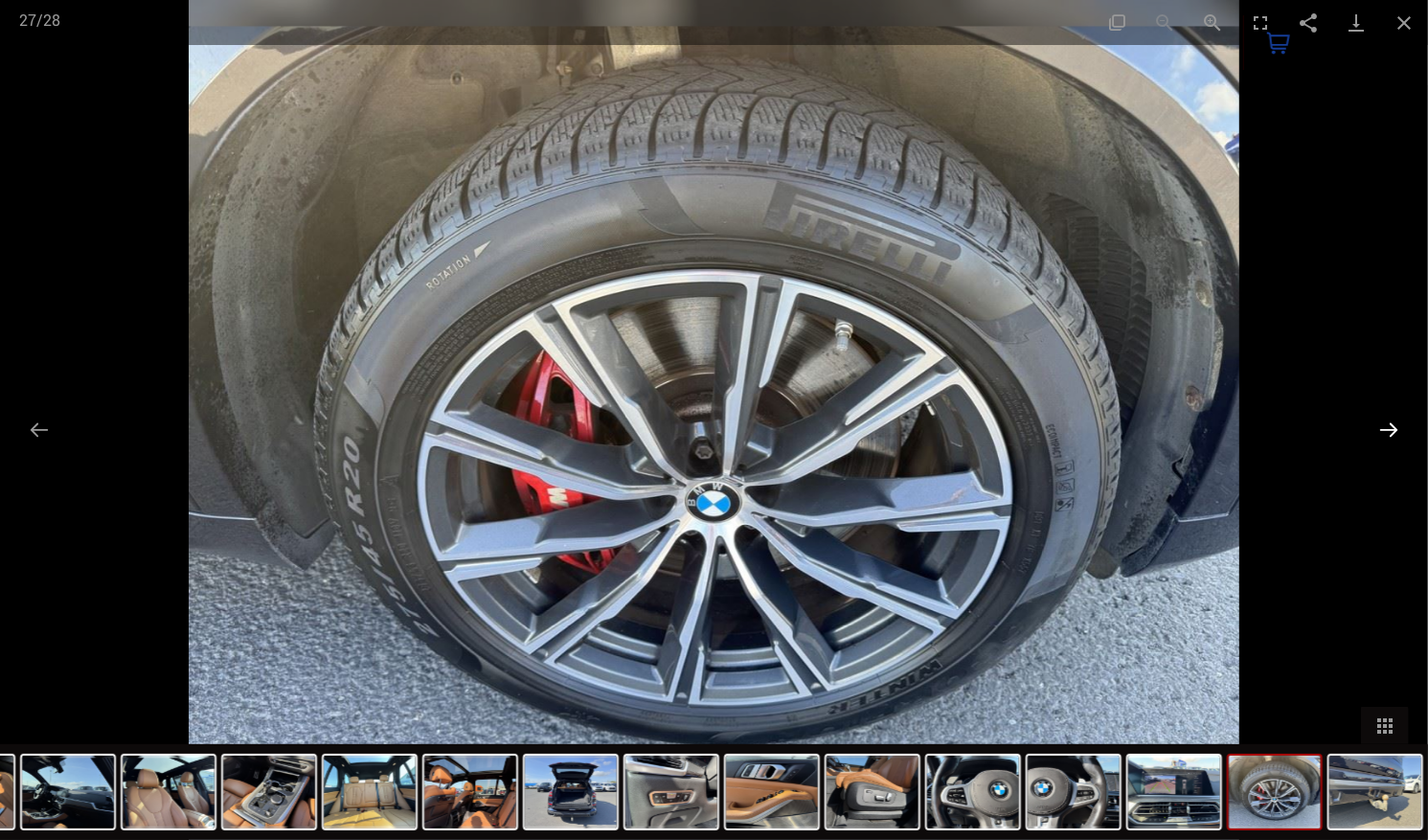
click at [1390, 421] on button "Next slide" at bounding box center [1389, 429] width 41 height 38
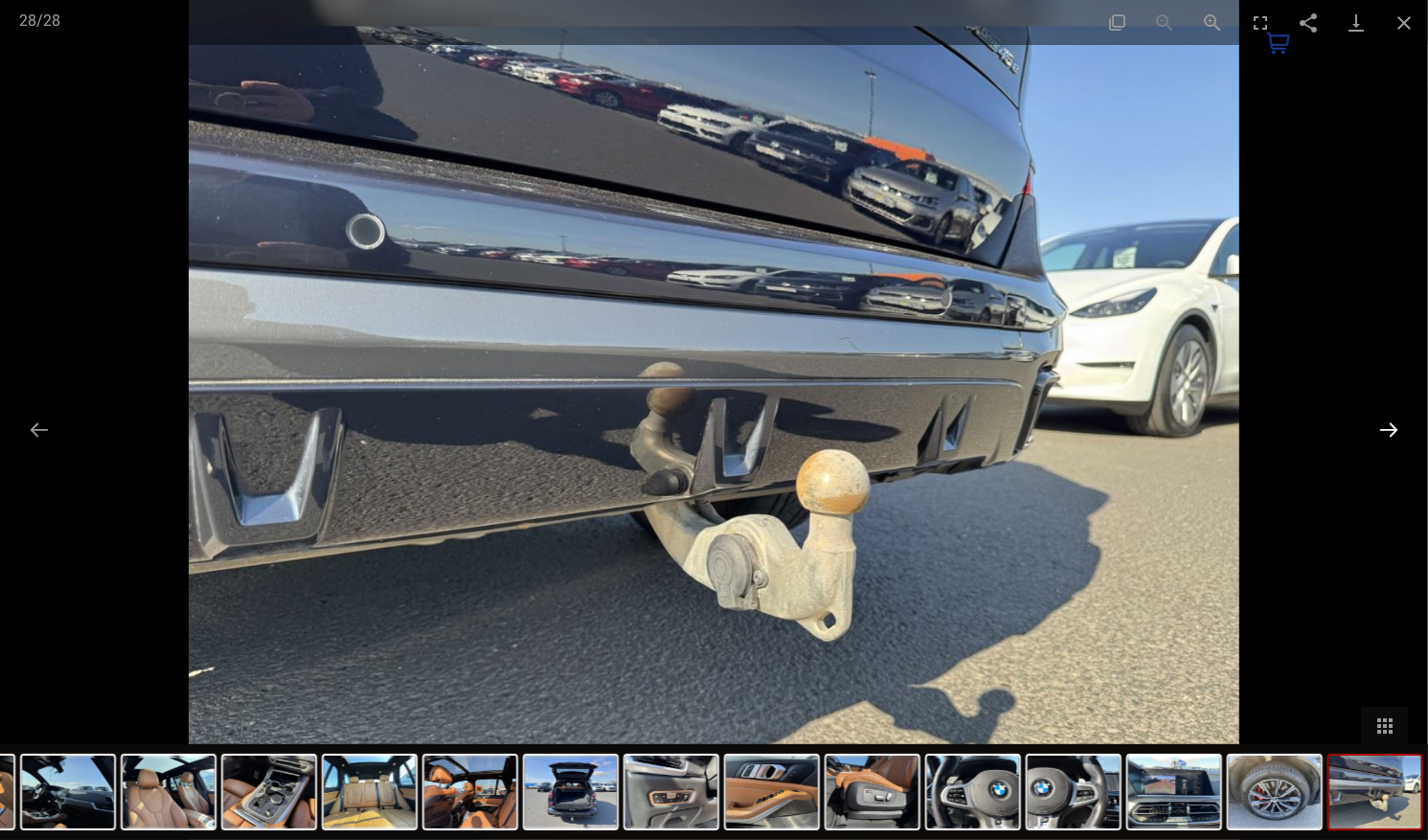
click at [1390, 421] on button "Next slide" at bounding box center [1389, 429] width 41 height 38
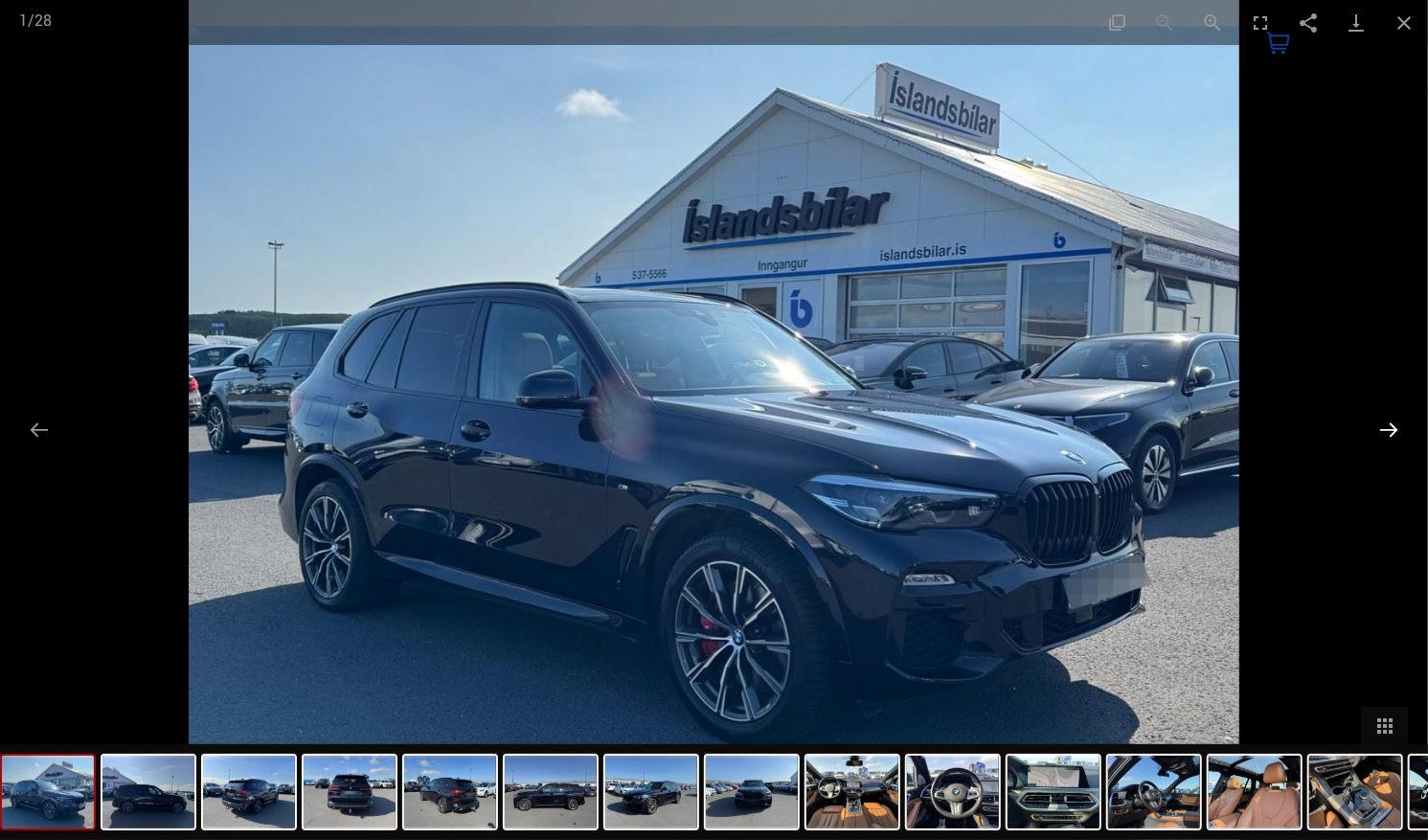
click at [1390, 421] on button "Next slide" at bounding box center [1389, 429] width 41 height 38
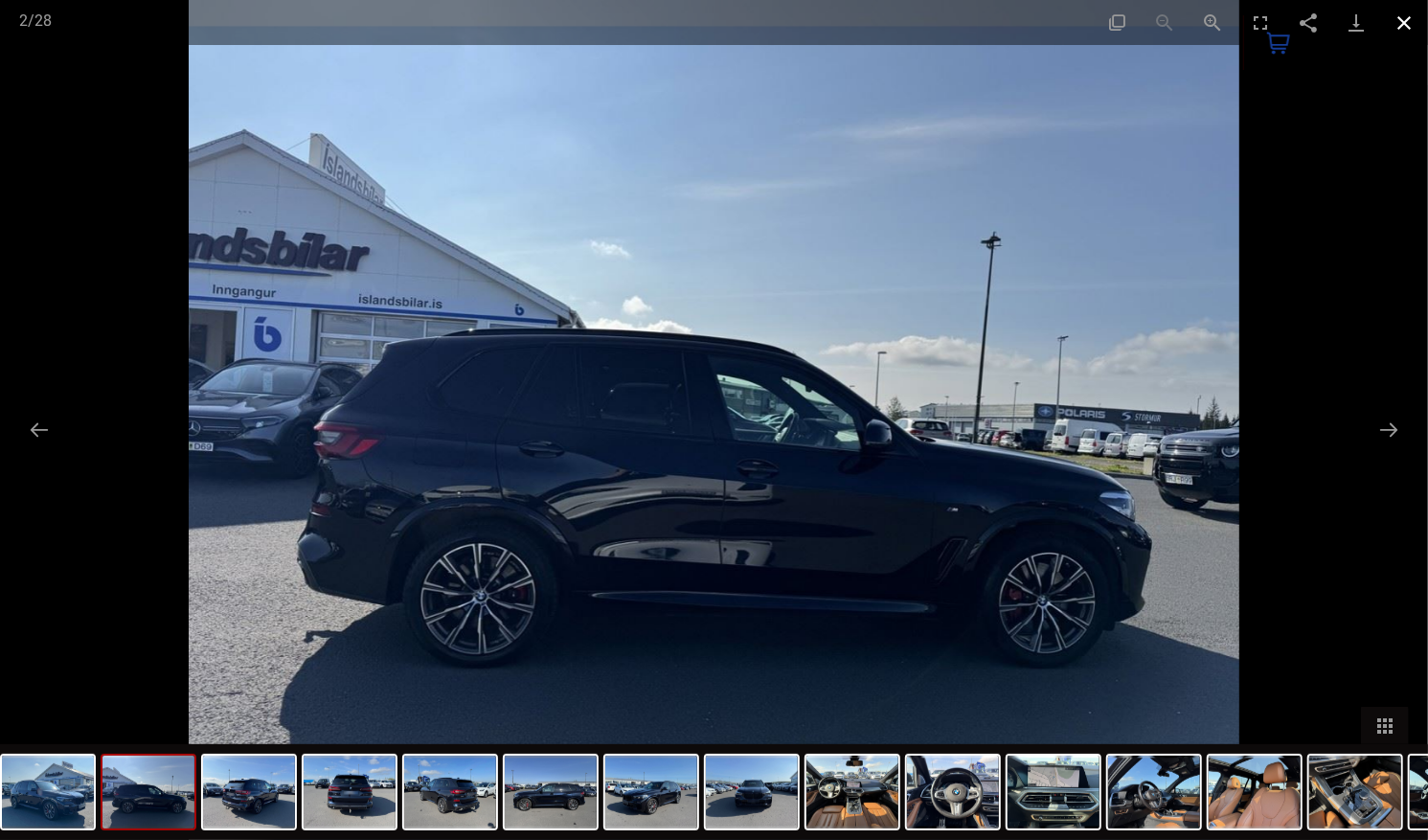
click at [1406, 8] on button "Close gallery" at bounding box center [1405, 22] width 48 height 45
